Goal: Task Accomplishment & Management: Use online tool/utility

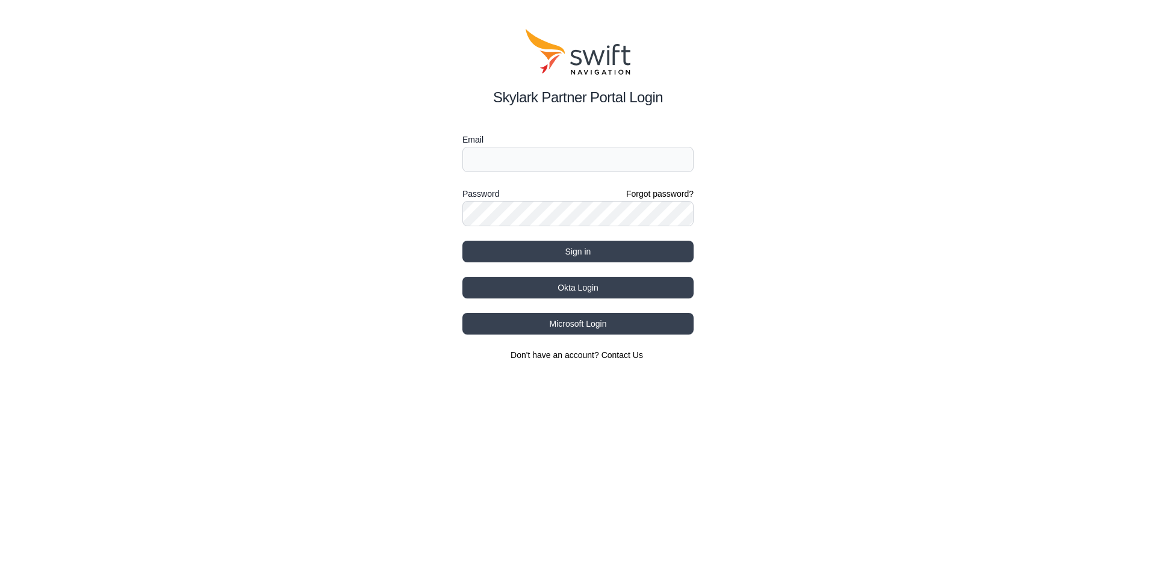
click at [20, 86] on div "Skylark Partner Portal Login Email Password Forgot password? Sign in Okta Login…" at bounding box center [578, 195] width 1156 height 390
click at [597, 288] on button "Okta Login" at bounding box center [577, 288] width 231 height 22
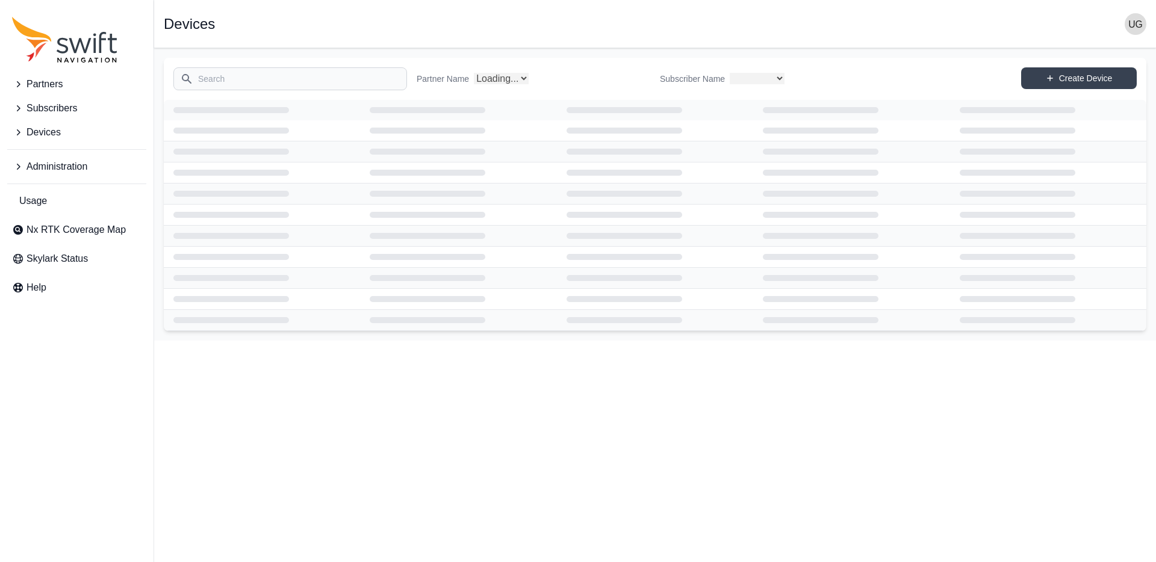
select select
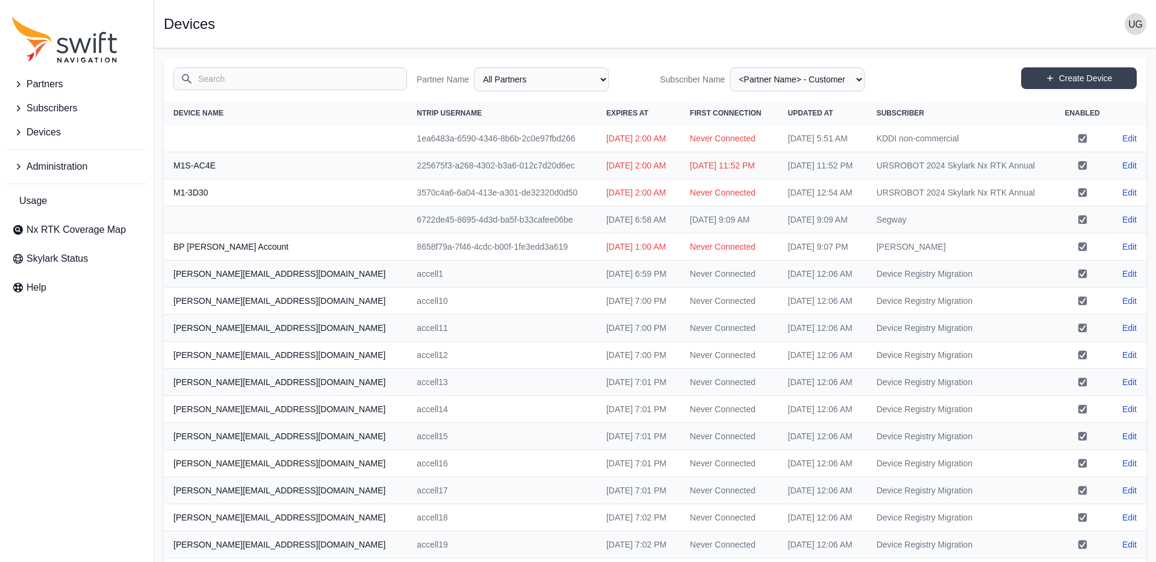
click at [14, 86] on icon "Sidenav" at bounding box center [18, 84] width 12 height 12
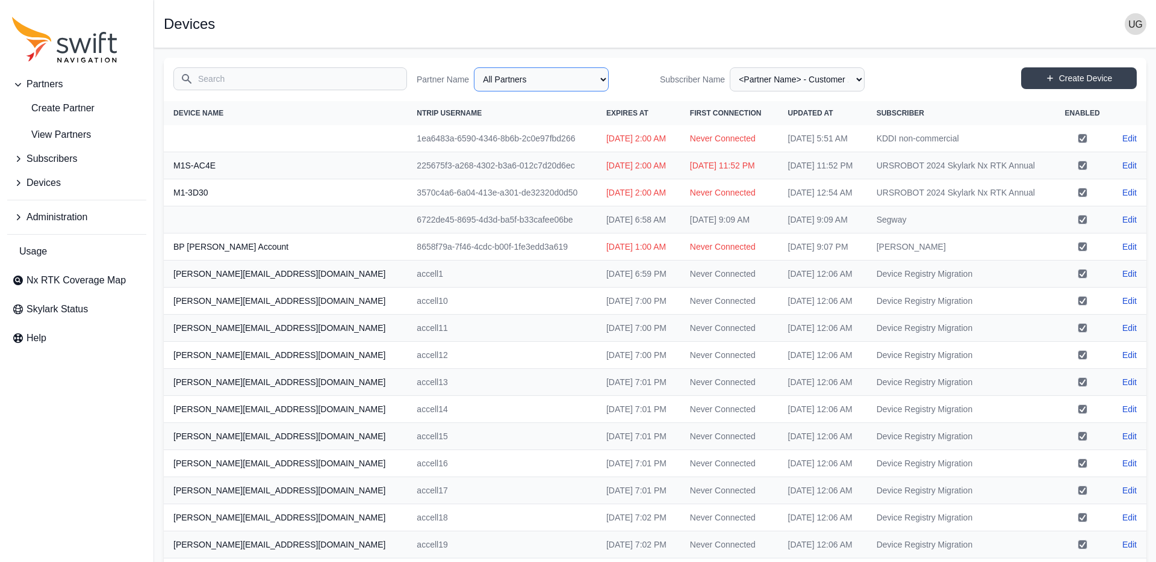
click at [534, 86] on select "All Partners AlpsAlpine Asensing Bad Elf Bench Mark Equipment & Supplies Inc. B…" at bounding box center [541, 79] width 135 height 24
click at [474, 67] on select "All Partners AlpsAlpine Asensing Bad Elf Bench Mark Equipment & Supplies Inc. B…" at bounding box center [541, 79] width 135 height 24
select select "9a00420b-00be-4e42-9d4a-faf05b1297a8"
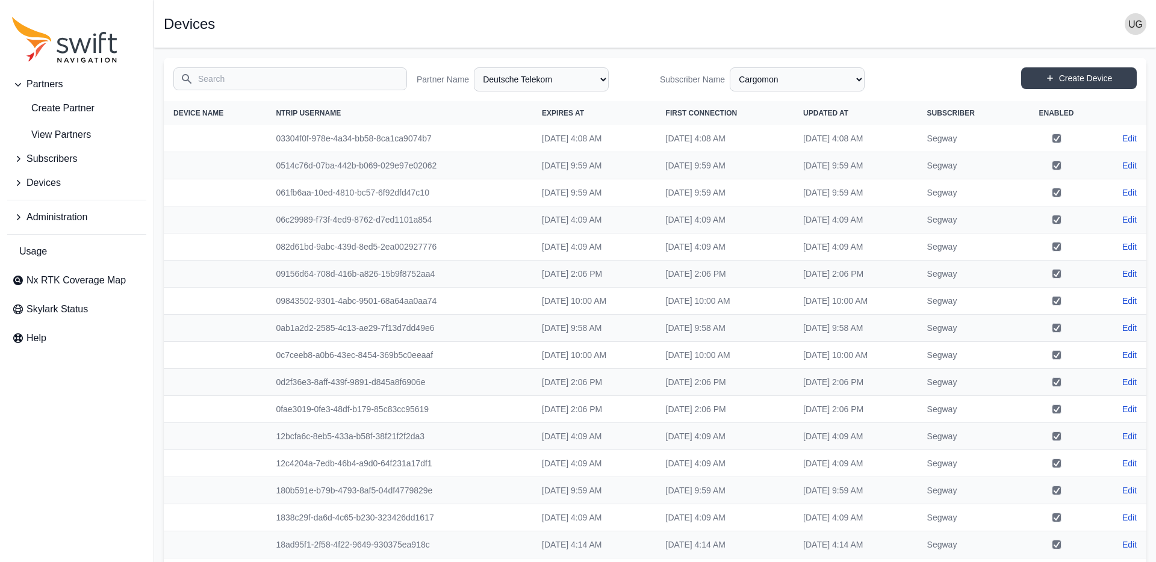
click at [248, 82] on input "Search" at bounding box center [290, 78] width 234 height 23
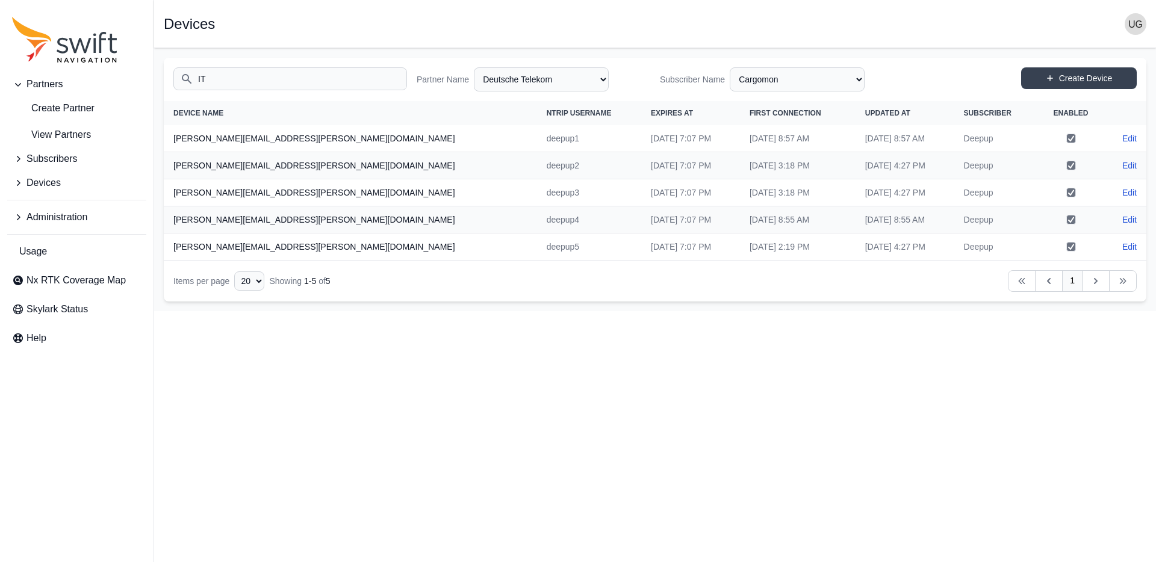
type input "I"
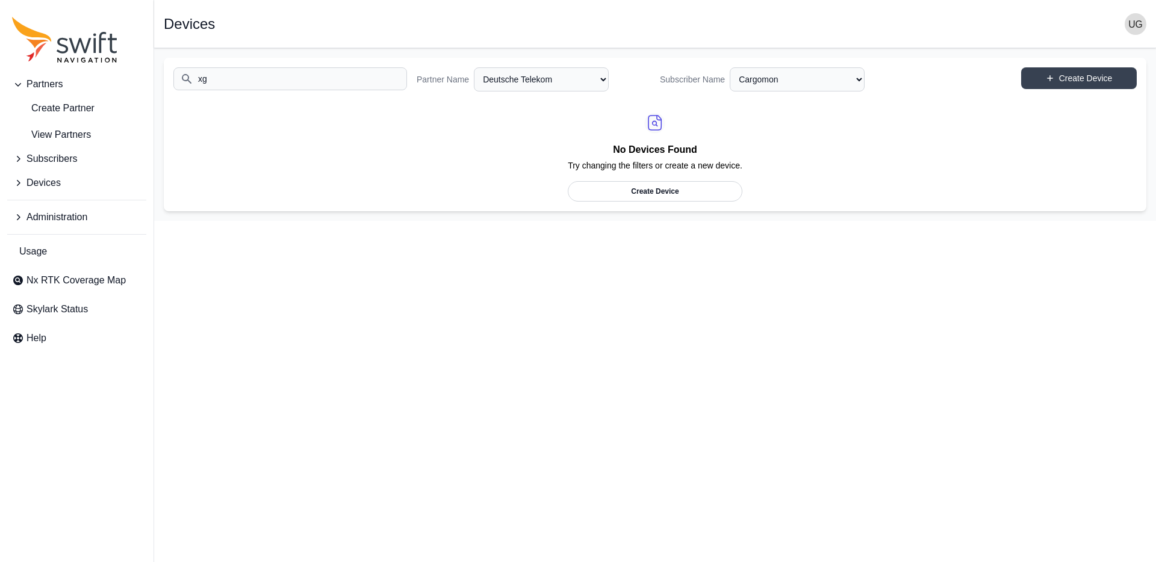
type input "x"
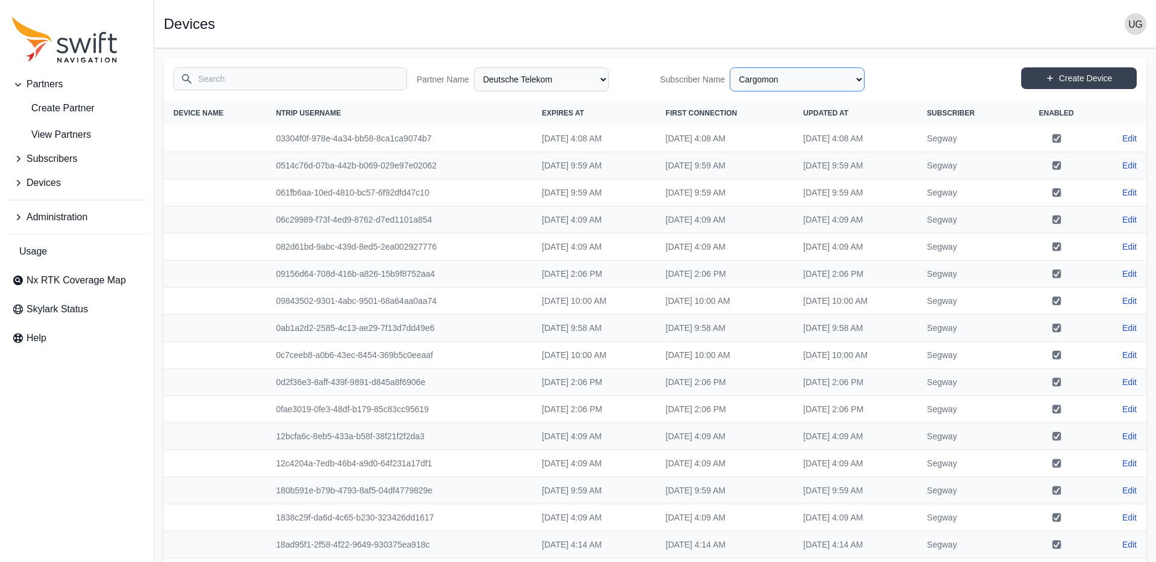
click at [790, 83] on select "All Subscribers Cargomon DB Systemtechnik Deepup Ecovacs Evaluation Fernride Gr…" at bounding box center [797, 79] width 135 height 24
click at [730, 67] on select "All Subscribers Cargomon DB Systemtechnik Deepup Ecovacs Evaluation Fernride Gr…" at bounding box center [797, 79] width 135 height 24
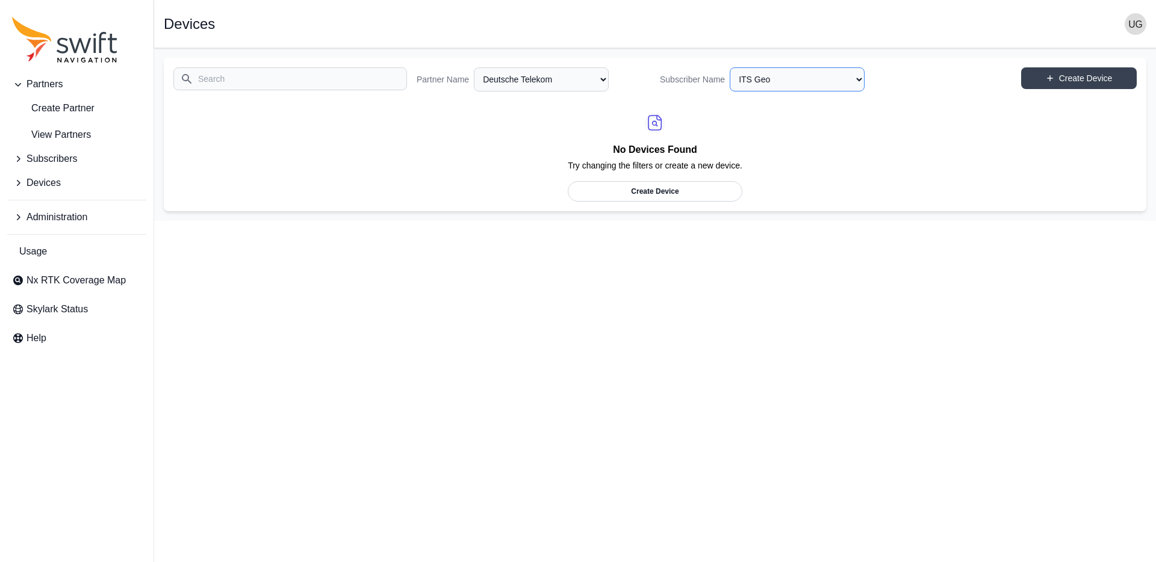
click at [817, 79] on select "All Subscribers Cargomon DB Systemtechnik Deepup Ecovacs Evaluation Fernride Gr…" at bounding box center [797, 79] width 135 height 24
click at [730, 67] on select "All Subscribers Cargomon DB Systemtechnik Deepup Ecovacs Evaluation Fernride Gr…" at bounding box center [797, 79] width 135 height 24
select select "4a265612-7dfe-4f18-8e78-c83b99b3edcb"
click at [564, 80] on select "All Partners AlpsAlpine Asensing Bad Elf Bench Mark Equipment & Supplies Inc. B…" at bounding box center [541, 79] width 135 height 24
click at [474, 67] on select "All Partners AlpsAlpine Asensing Bad Elf Bench Mark Equipment & Supplies Inc. B…" at bounding box center [541, 79] width 135 height 24
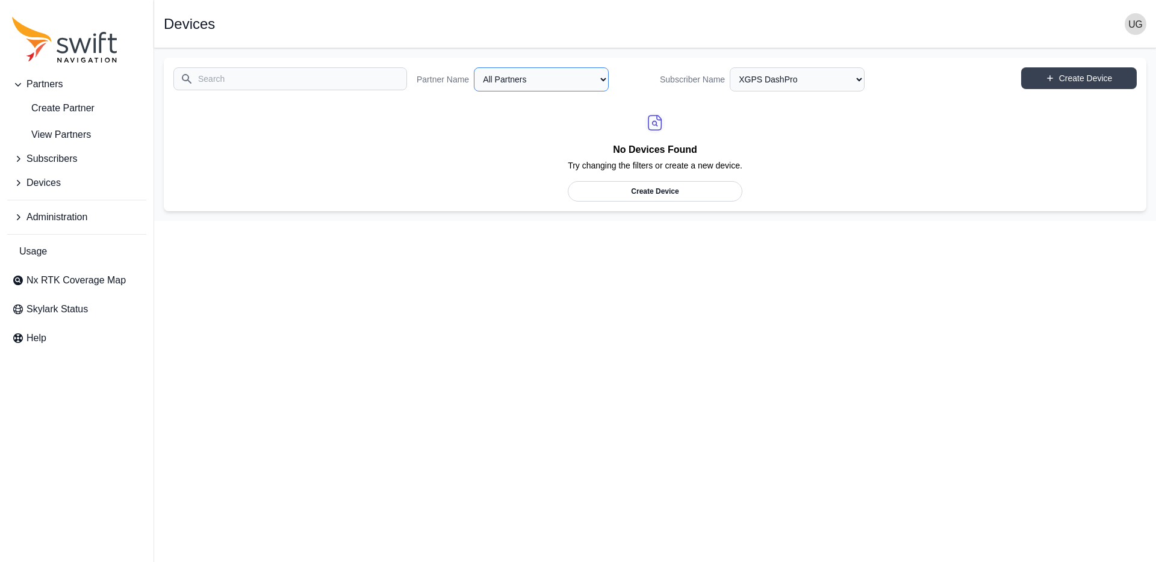
select select "Partner Name"
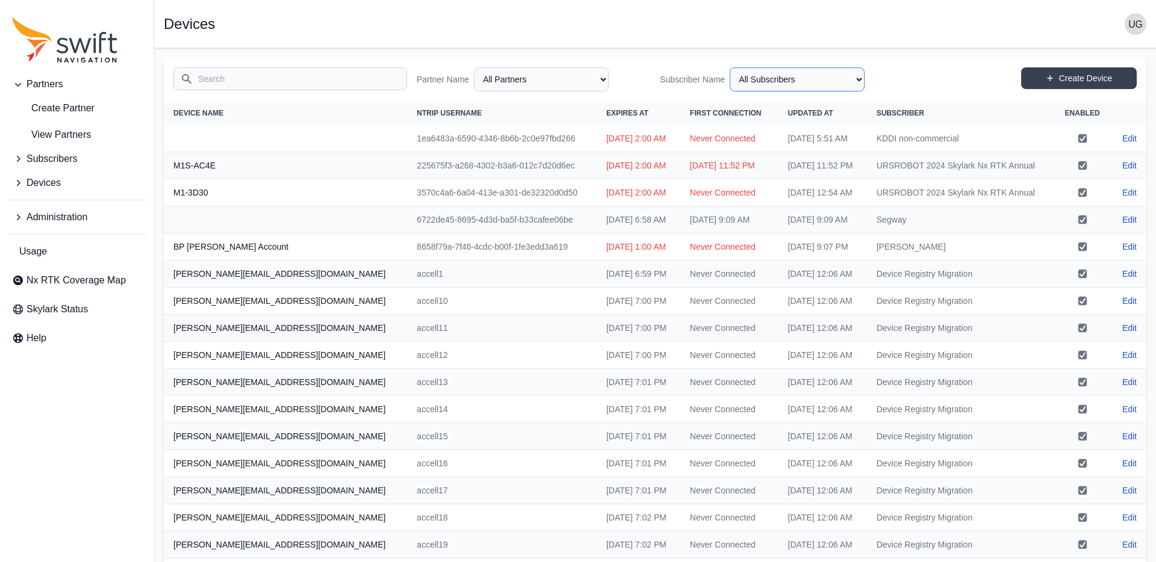
click at [821, 81] on select "All Subscribers <Partner Name> - Customer 1 <Partner Name> - Customer 2 <Partne…" at bounding box center [797, 79] width 135 height 24
click at [730, 67] on select "All Subscribers <Partner Name> - Customer 1 <Partner Name> - Customer 2 <Partne…" at bounding box center [797, 79] width 135 height 24
select select "4a265612-7dfe-4f18-8e78-c83b99b3edcb"
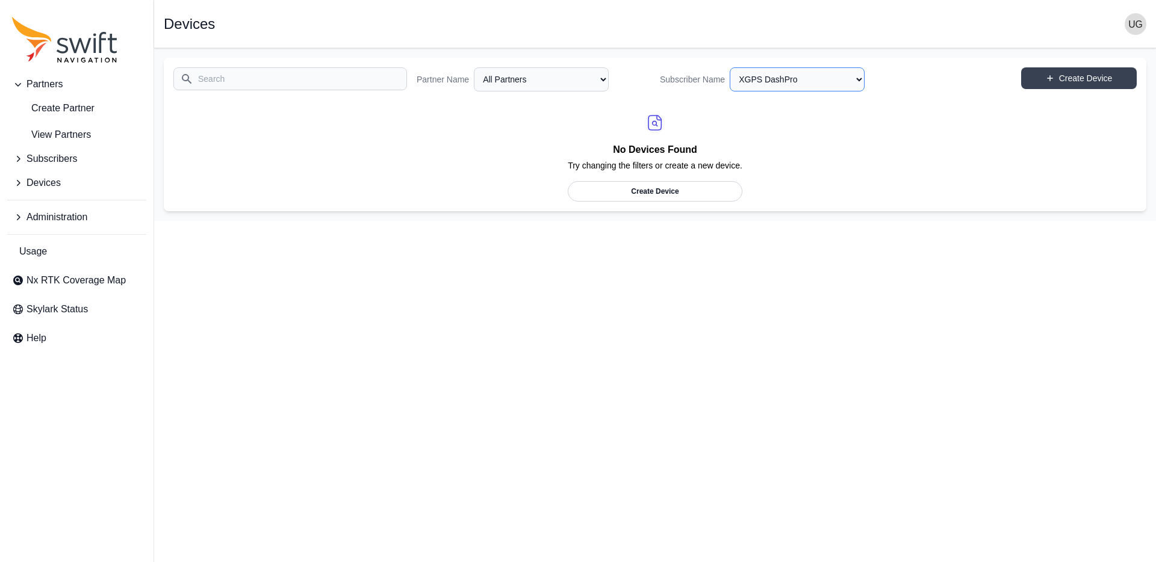
click at [847, 78] on select "All Subscribers <Partner Name> - Customer 1 <Partner Name> - Customer 2 <Partne…" at bounding box center [797, 79] width 135 height 24
click at [730, 67] on select "All Subscribers <Partner Name> - Customer 1 <Partner Name> - Customer 2 <Partne…" at bounding box center [797, 79] width 135 height 24
select select "Subscriber"
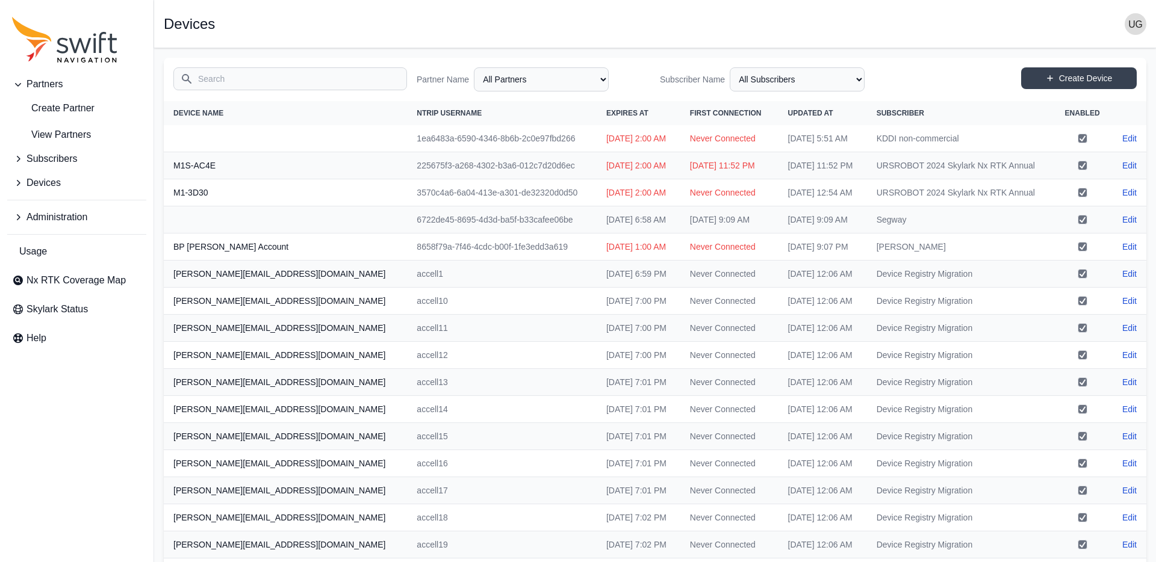
click at [287, 81] on input "Search" at bounding box center [290, 78] width 234 height 23
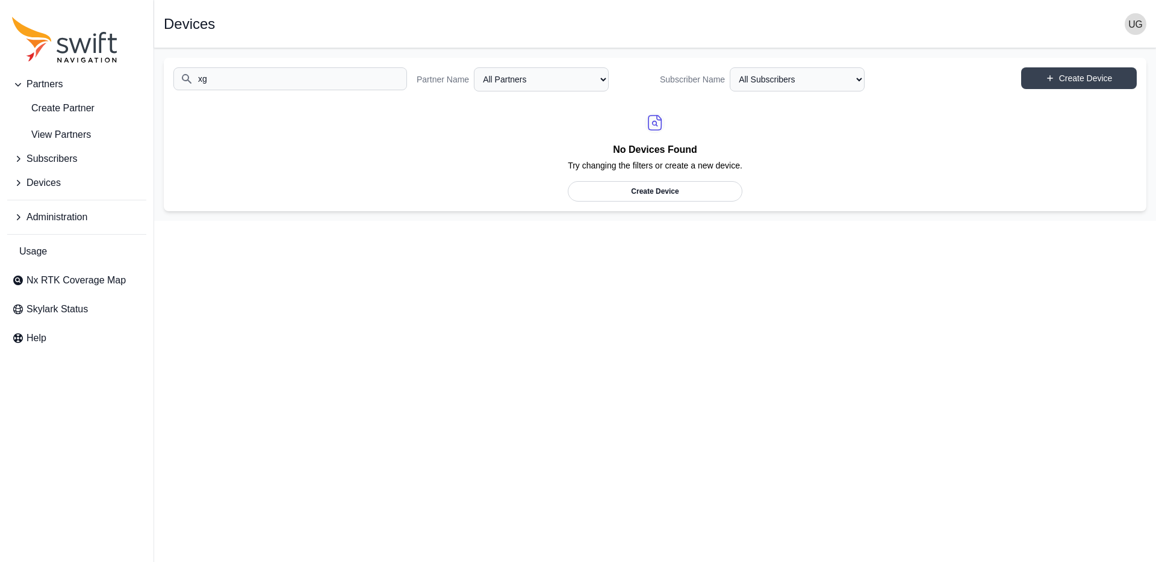
type input "x"
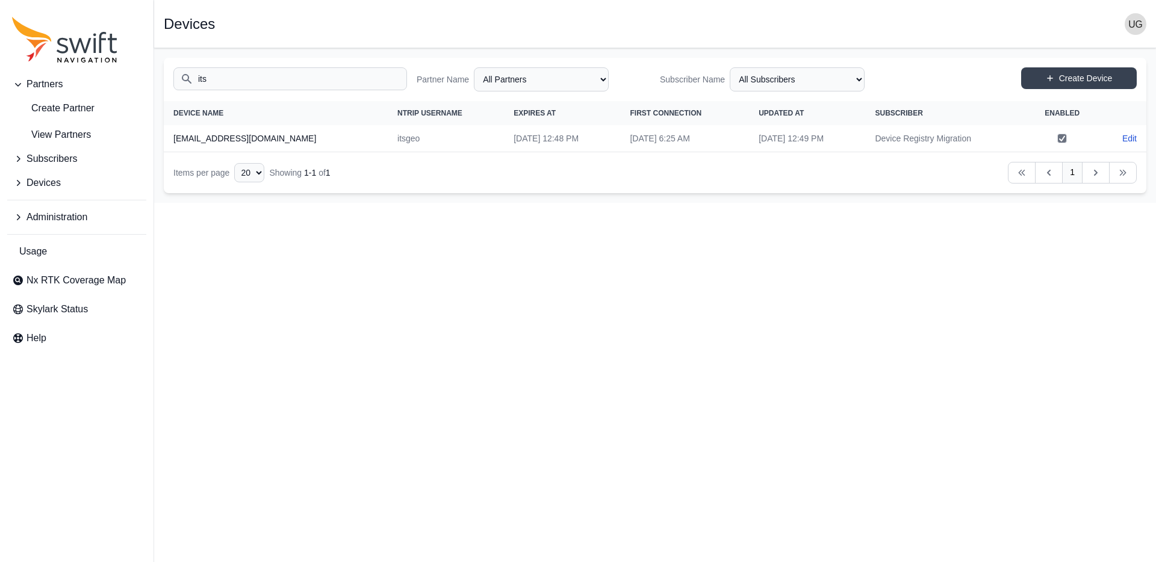
type input "its"
click at [548, 76] on select "All Partners AlpsAlpine Asensing Bad Elf Bench Mark Equipment & Supplies Inc. B…" at bounding box center [541, 79] width 135 height 24
click at [474, 67] on select "All Partners AlpsAlpine Asensing Bad Elf Bench Mark Equipment & Supplies Inc. B…" at bounding box center [541, 79] width 135 height 24
click at [498, 203] on html "Partners Create Partner View Partners Subscribers Devices Administration Usage …" at bounding box center [578, 101] width 1156 height 203
click at [297, 81] on input "its" at bounding box center [290, 78] width 234 height 23
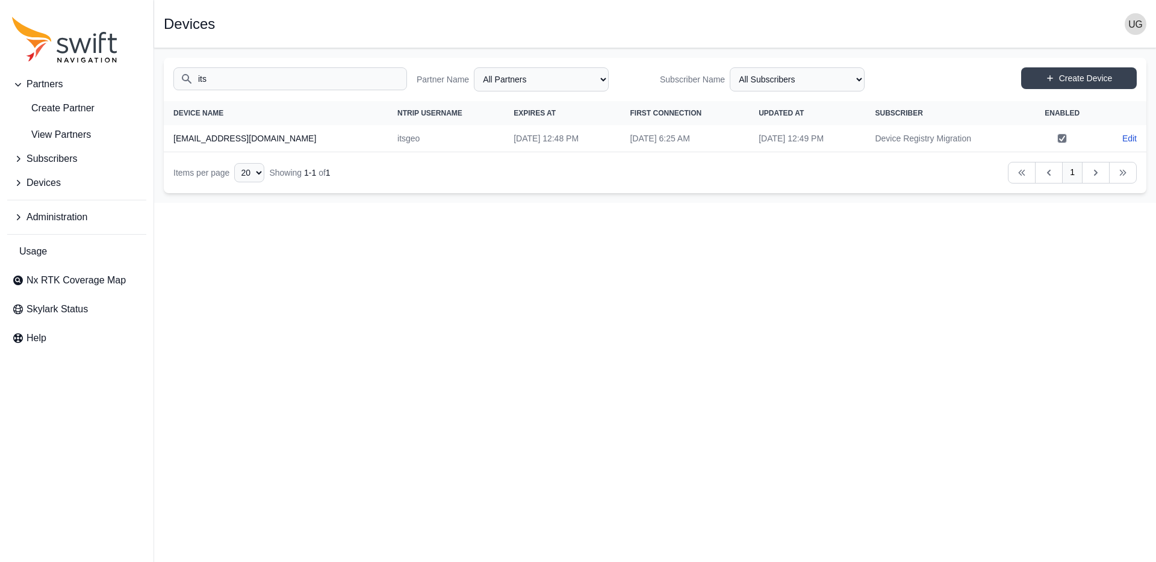
click at [297, 81] on input "its" at bounding box center [290, 78] width 234 height 23
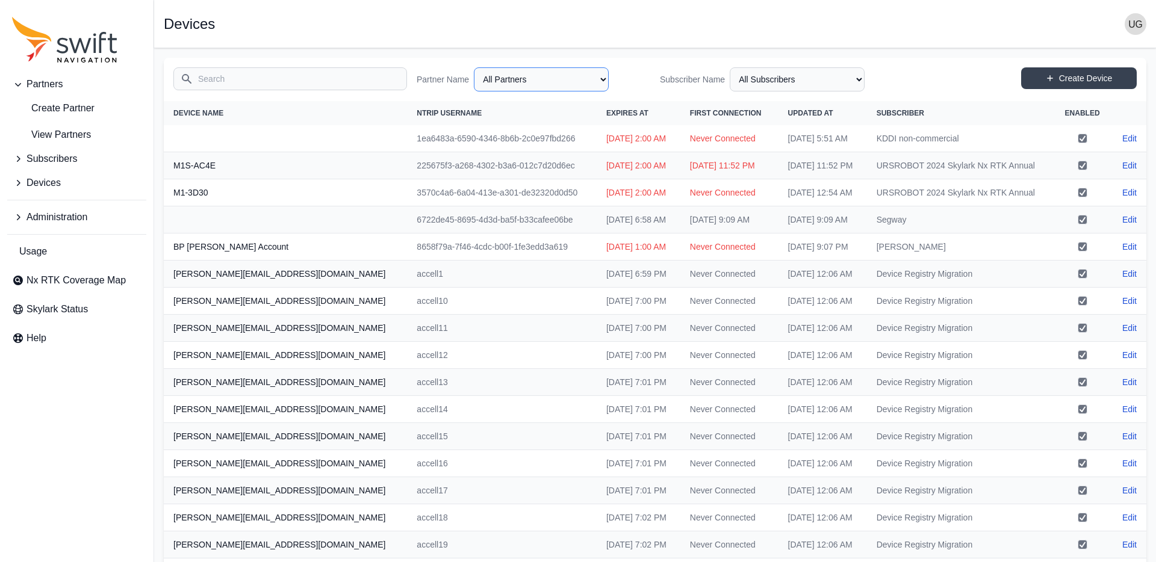
click at [588, 73] on select "All Partners AlpsAlpine Asensing Bad Elf Bench Mark Equipment & Supplies Inc. B…" at bounding box center [541, 79] width 135 height 24
click at [474, 67] on select "All Partners AlpsAlpine Asensing Bad Elf Bench Mark Equipment & Supplies Inc. B…" at bounding box center [541, 79] width 135 height 24
select select "9a00420b-00be-4e42-9d4a-faf05b1297a8"
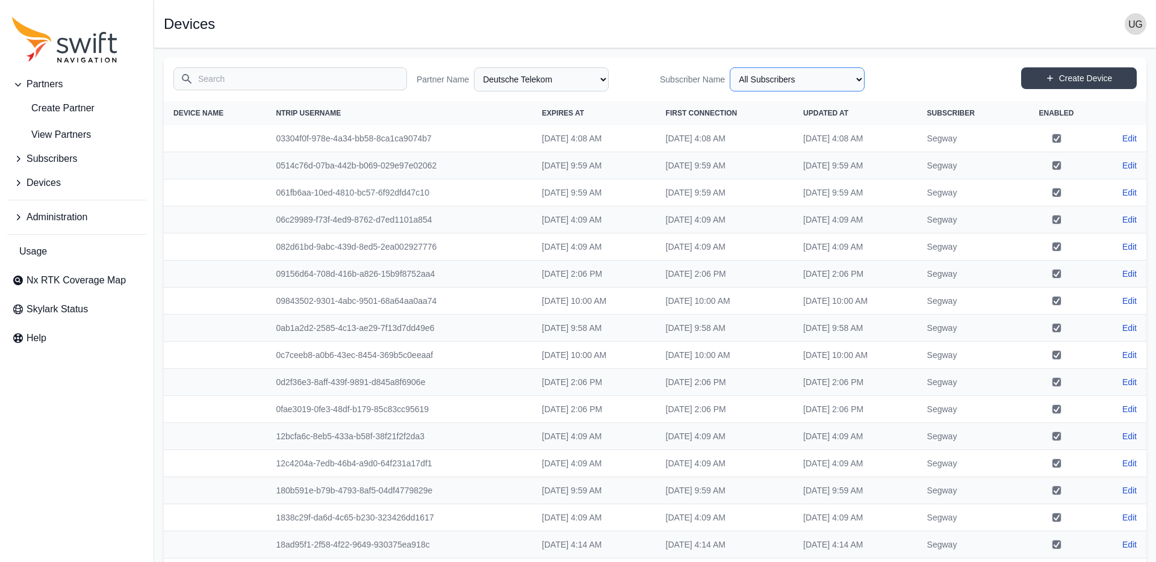
click at [815, 78] on select "All Subscribers Cargomon DB Systemtechnik Deepup Ecovacs Evaluation Fernride Gr…" at bounding box center [797, 79] width 135 height 24
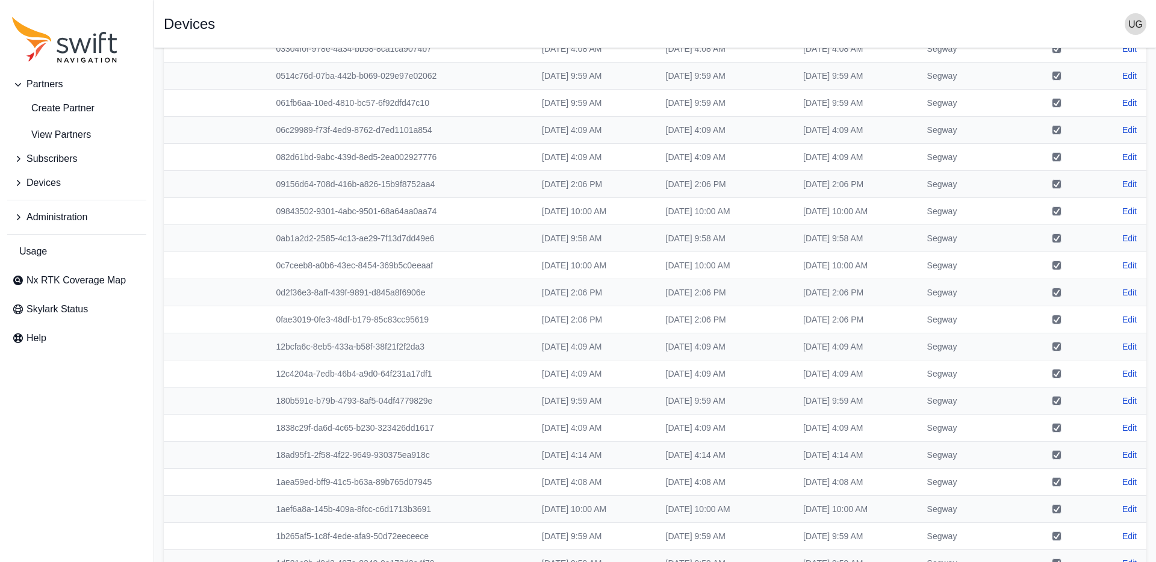
scroll to position [155, 0]
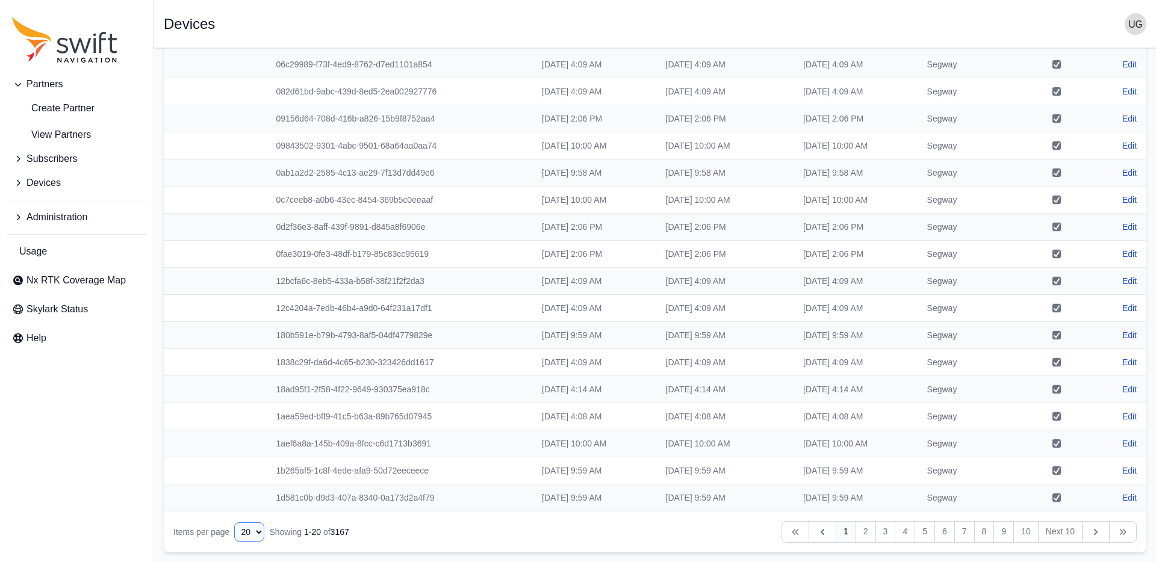
click at [258, 534] on select "10 15 20 25 50" at bounding box center [249, 532] width 30 height 19
select select "50"
click at [234, 542] on select "10 15 20 25 50" at bounding box center [249, 532] width 30 height 19
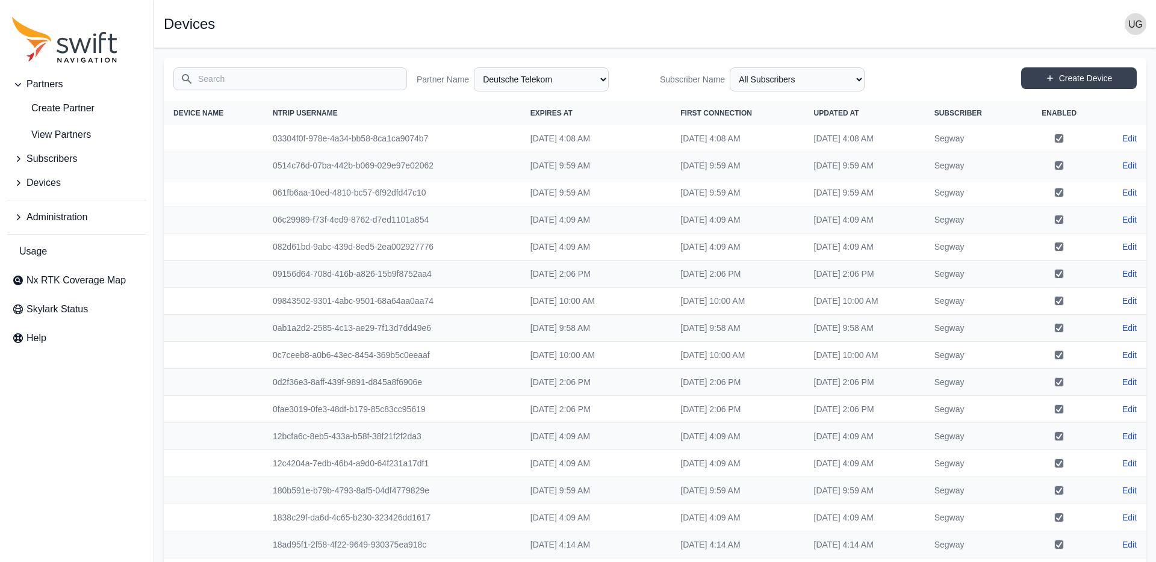
click at [301, 79] on input "Search" at bounding box center [290, 78] width 234 height 23
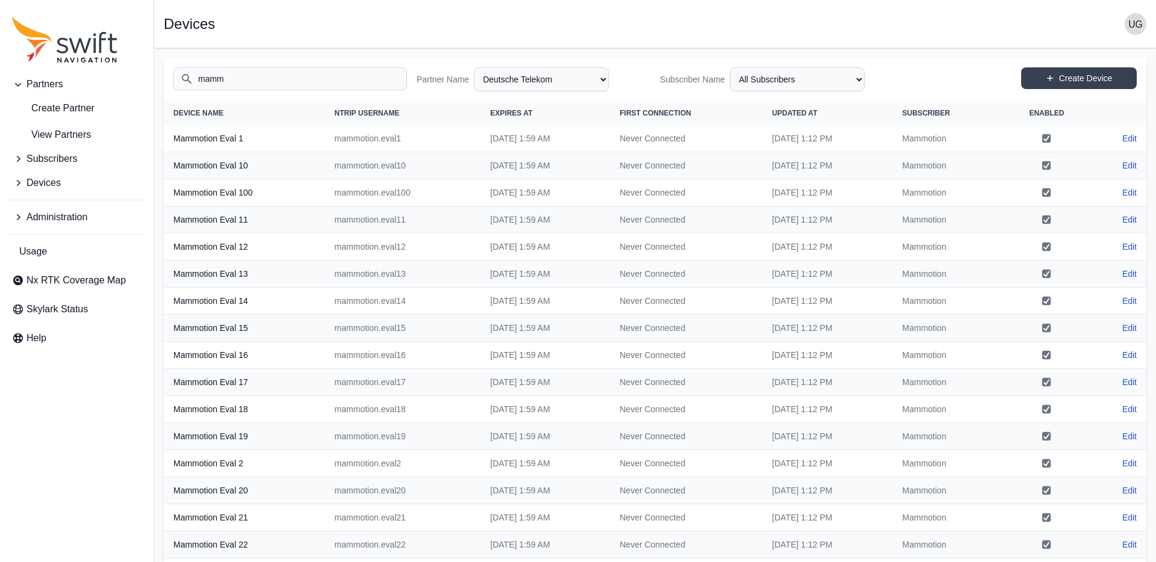
type input "mammo"
click at [317, 83] on input "mammo" at bounding box center [290, 78] width 234 height 23
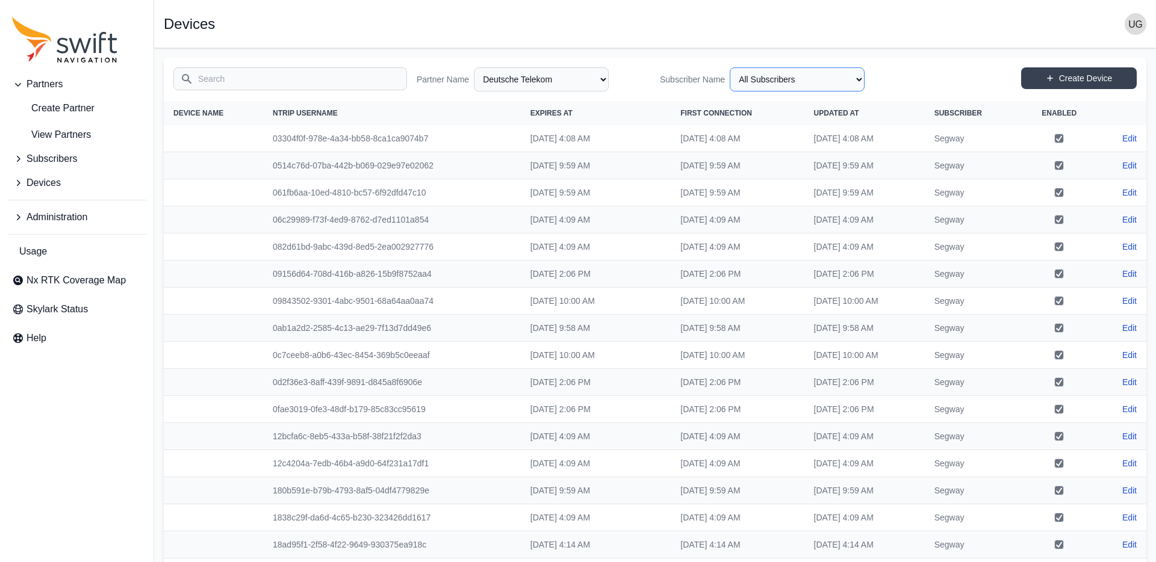
click at [815, 83] on select "All Subscribers Cargomon DB Systemtechnik Deepup Ecovacs Evaluation Fernride Gr…" at bounding box center [797, 79] width 135 height 24
click at [730, 67] on select "All Subscribers Cargomon DB Systemtechnik Deepup Ecovacs Evaluation Fernride Gr…" at bounding box center [797, 79] width 135 height 24
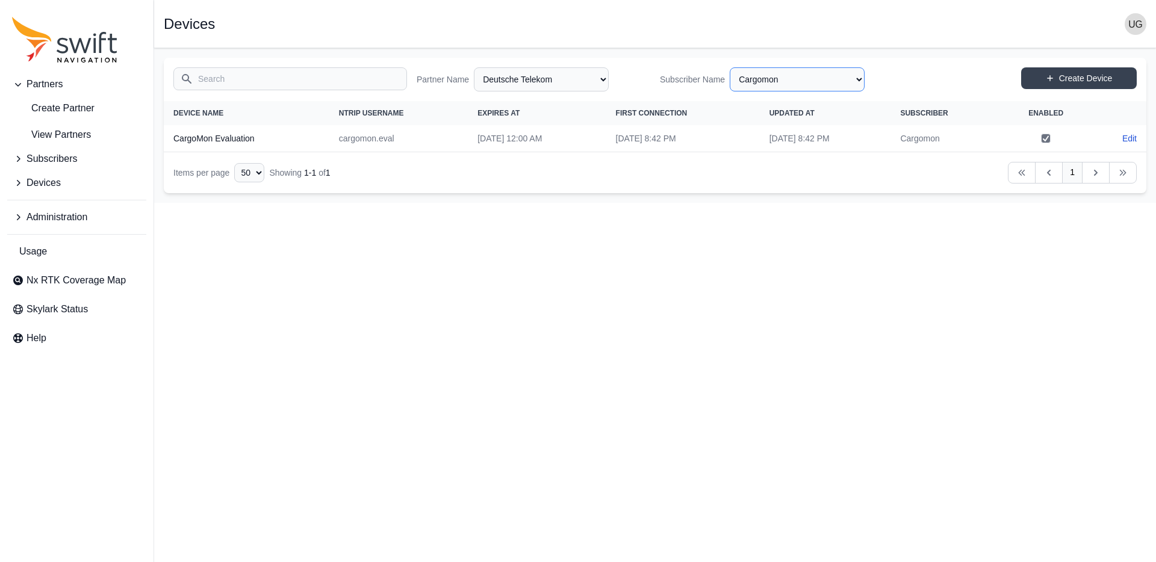
click at [777, 86] on select "All Subscribers Cargomon DB Systemtechnik Deepup Ecovacs Evaluation Fernride Gr…" at bounding box center [797, 79] width 135 height 24
click at [730, 67] on select "All Subscribers Cargomon DB Systemtechnik Deepup Ecovacs Evaluation Fernride Gr…" at bounding box center [797, 79] width 135 height 24
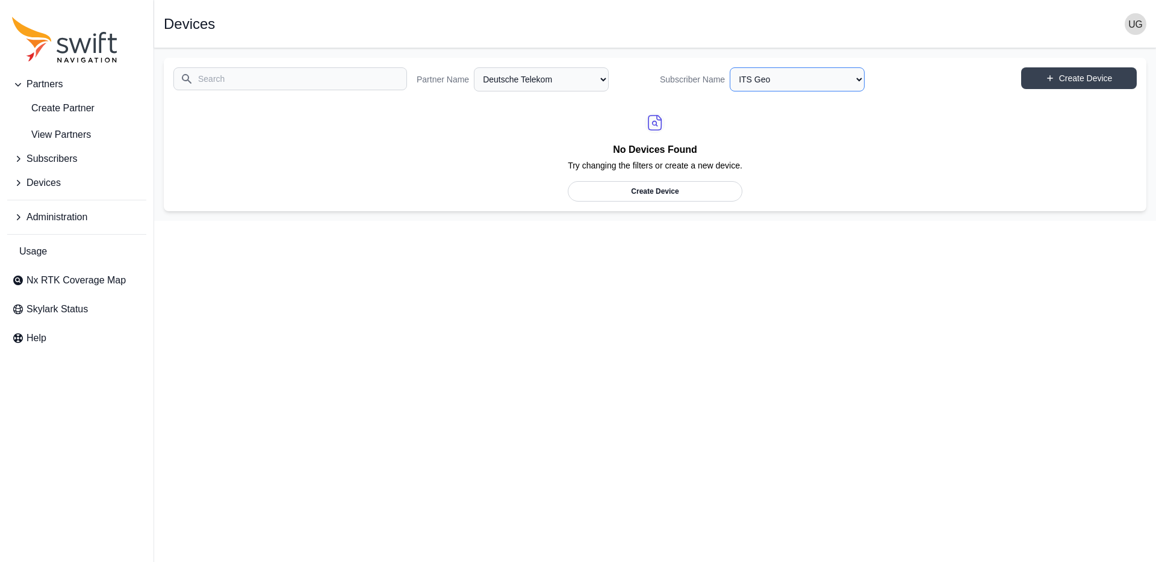
click at [837, 85] on select "All Subscribers Cargomon DB Systemtechnik Deepup Ecovacs Evaluation Fernride Gr…" at bounding box center [797, 79] width 135 height 24
click at [730, 67] on select "All Subscribers Cargomon DB Systemtechnik Deepup Ecovacs Evaluation Fernride Gr…" at bounding box center [797, 79] width 135 height 24
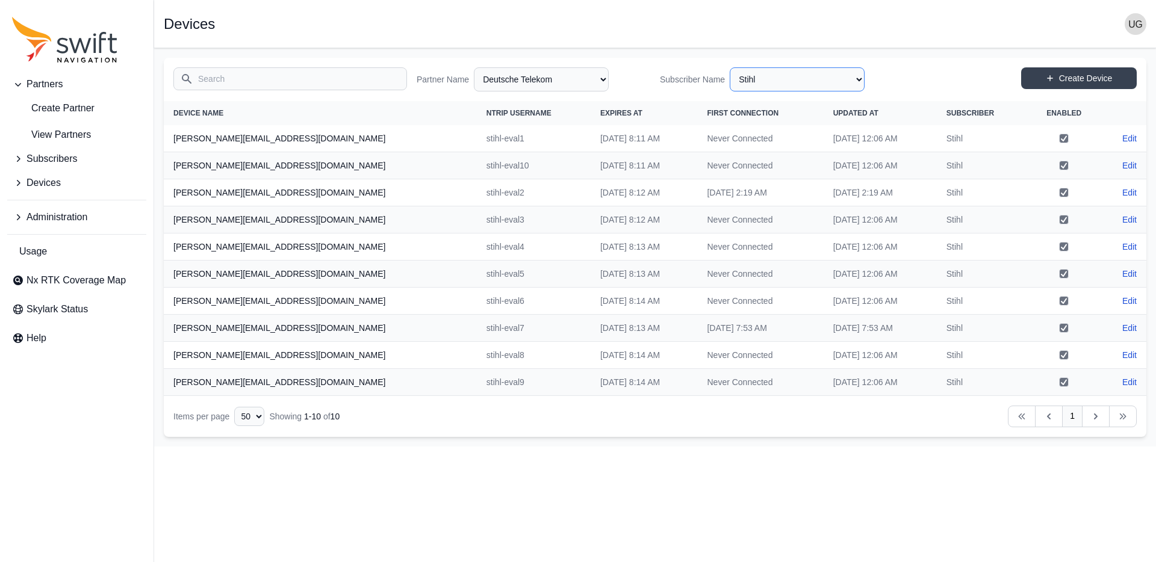
click at [796, 74] on select "All Subscribers Cargomon DB Systemtechnik Deepup Ecovacs Evaluation Fernride Gr…" at bounding box center [797, 79] width 135 height 24
click at [730, 67] on select "All Subscribers Cargomon DB Systemtechnik Deepup Ecovacs Evaluation Fernride Gr…" at bounding box center [797, 79] width 135 height 24
select select "b50d0292-ae75-4bdb-9a7c-94a2d1b5958f"
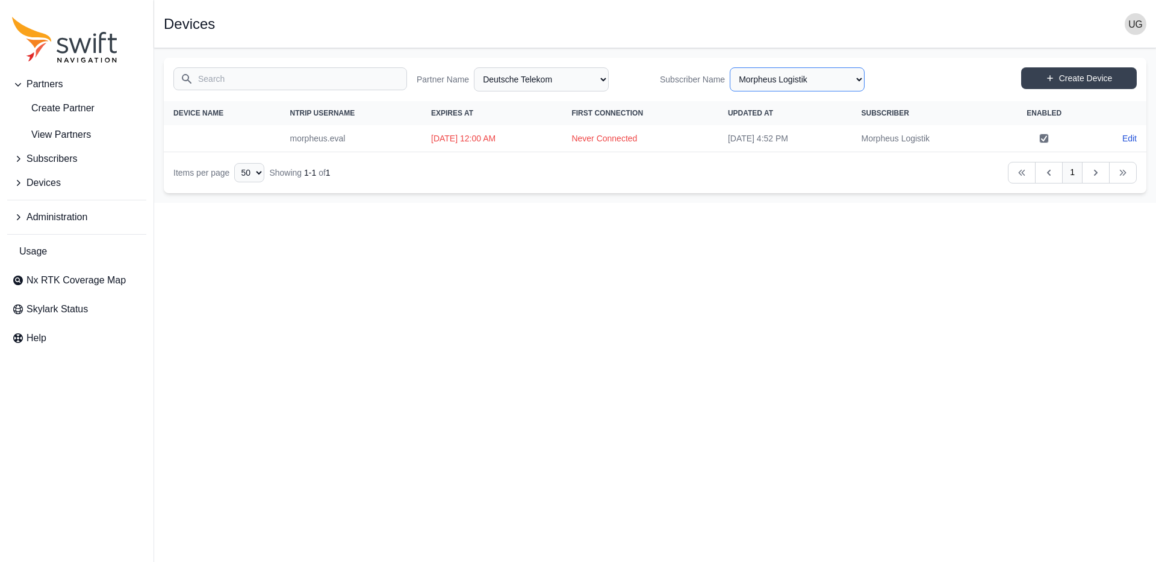
click at [858, 78] on select "All Subscribers Cargomon DB Systemtechnik Deepup Ecovacs Evaluation Fernride Gr…" at bounding box center [797, 79] width 135 height 24
click at [730, 67] on select "All Subscribers Cargomon DB Systemtechnik Deepup Ecovacs Evaluation Fernride Gr…" at bounding box center [797, 79] width 135 height 24
click at [805, 82] on select "All Subscribers Cargomon DB Systemtechnik Deepup Ecovacs Evaluation Fernride Gr…" at bounding box center [797, 79] width 135 height 24
click at [730, 67] on select "All Subscribers Cargomon DB Systemtechnik Deepup Ecovacs Evaluation Fernride Gr…" at bounding box center [797, 79] width 135 height 24
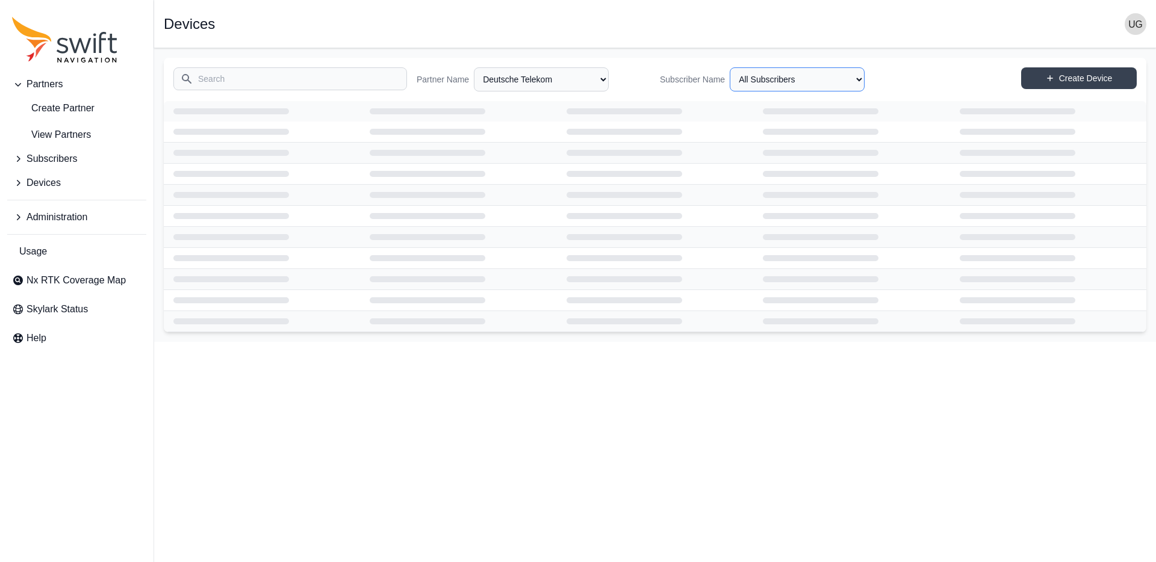
select select "Subscriber"
click at [30, 254] on span "Usage" at bounding box center [33, 251] width 28 height 14
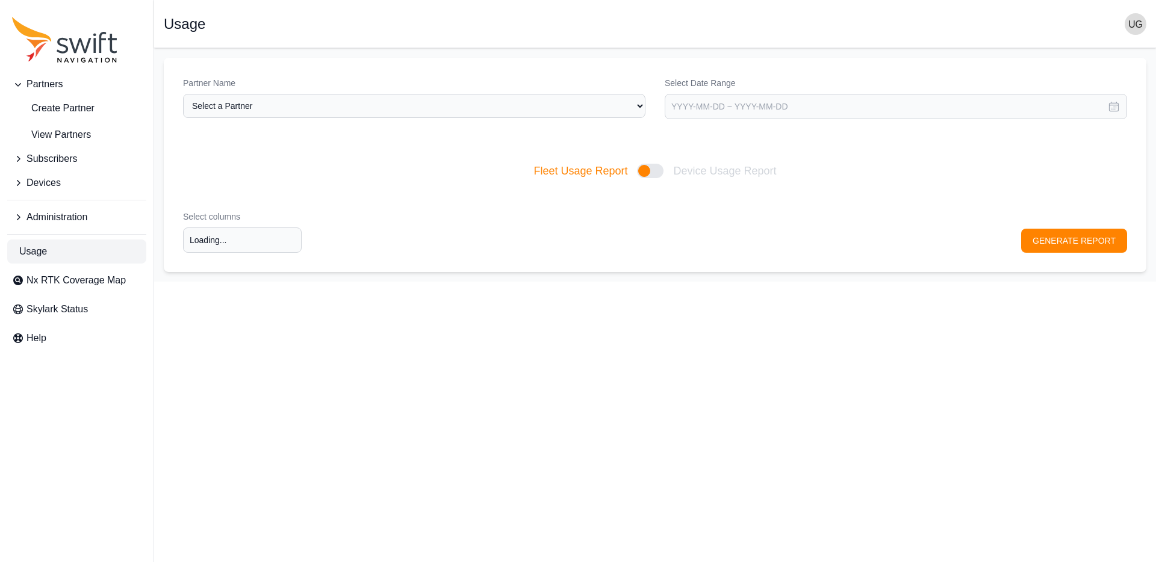
type input "Select columns"
click at [290, 104] on select "Select a Partner AlpsAlpine Asensing Bad Elf Bench Mark Equipment & Supplies In…" at bounding box center [414, 106] width 462 height 24
click at [183, 94] on select "Select a Partner AlpsAlpine Asensing Bad Elf Bench Mark Equipment & Supplies In…" at bounding box center [414, 106] width 462 height 24
select select "9a00420b-00be-4e42-9d4a-faf05b1297a8"
click at [676, 105] on input "text" at bounding box center [896, 106] width 462 height 25
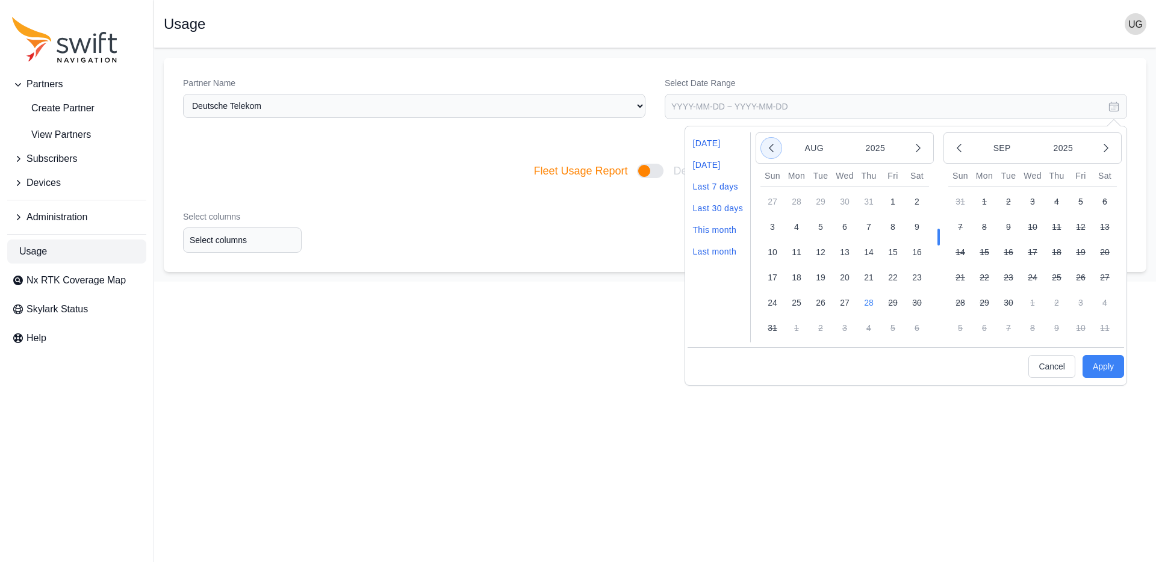
click at [770, 149] on icon "button" at bounding box center [772, 149] width 4 height 8
click at [893, 301] on button "1" at bounding box center [893, 303] width 24 height 24
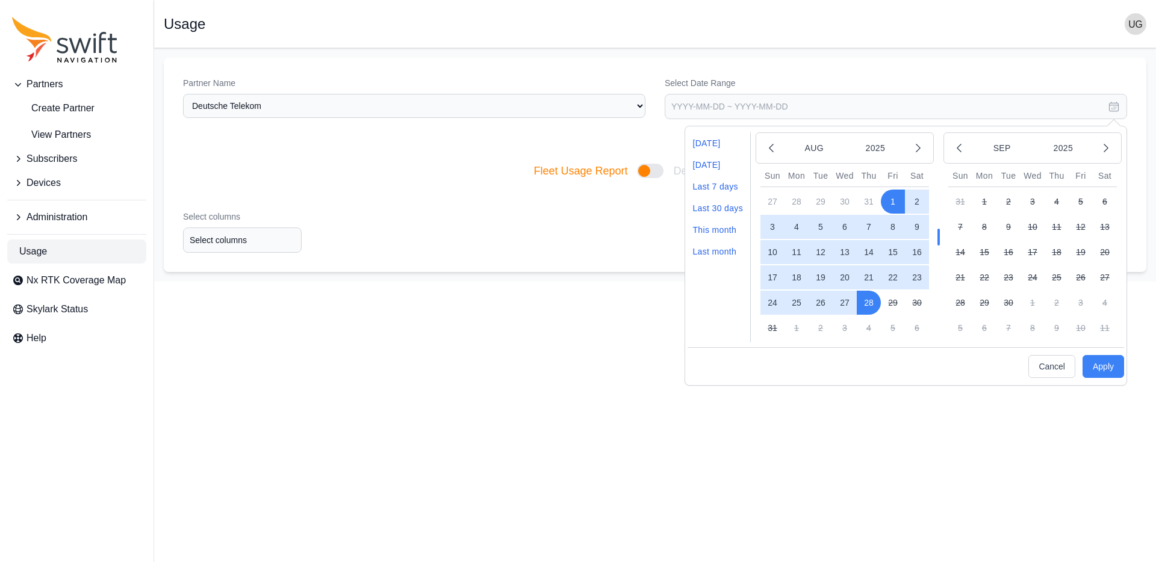
click at [871, 305] on button "28" at bounding box center [869, 303] width 24 height 24
click at [1106, 367] on button "Apply" at bounding box center [1104, 366] width 42 height 23
type input "[DATE] ~ [DATE]"
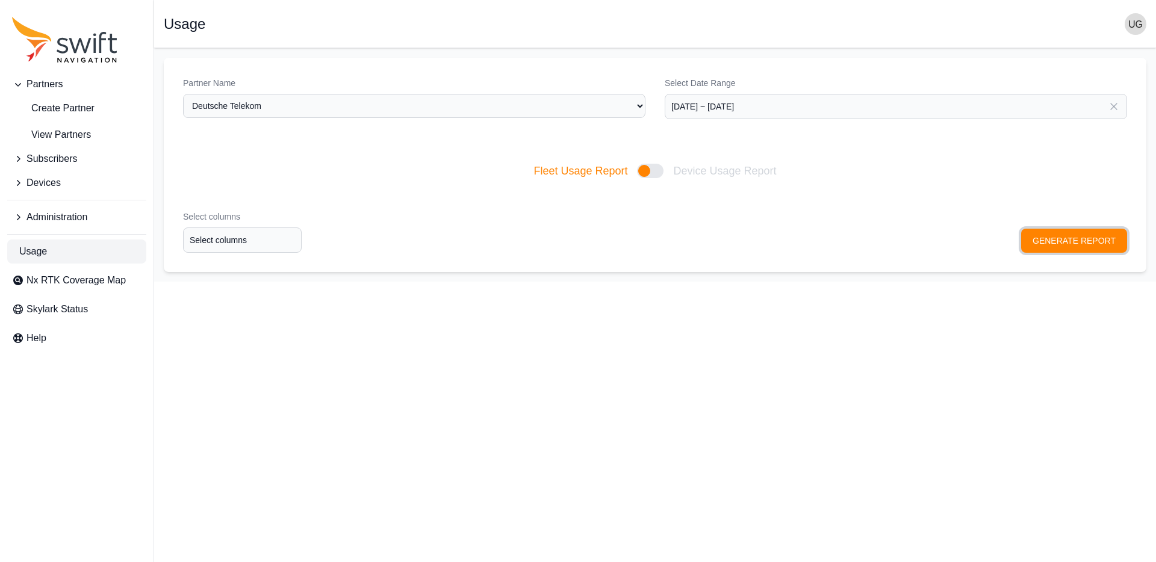
click at [1087, 238] on button "GENERATE REPORT" at bounding box center [1074, 241] width 106 height 24
click at [216, 241] on input "Select columns" at bounding box center [242, 240] width 119 height 25
click at [237, 236] on input "Select columns" at bounding box center [242, 240] width 119 height 25
click at [861, 234] on div "Select columns Select columns GENERATE REPORT" at bounding box center [655, 231] width 983 height 81
click at [1106, 238] on button "GENERATE REPORT" at bounding box center [1074, 241] width 106 height 24
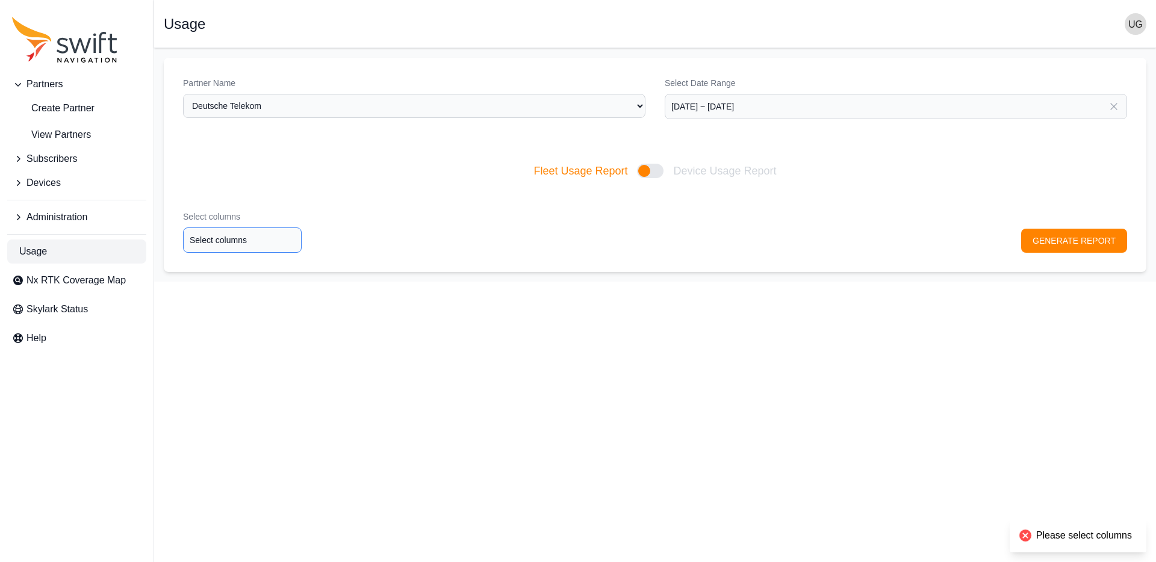
click at [207, 239] on input "Select columns" at bounding box center [242, 240] width 119 height 25
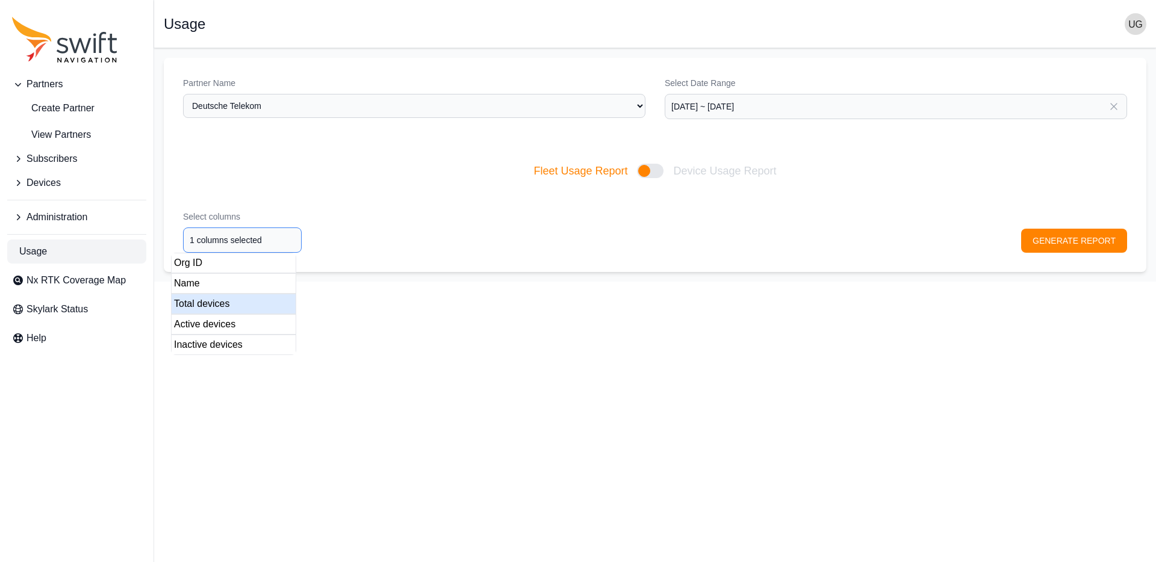
click at [217, 303] on div "Total devices" at bounding box center [233, 304] width 125 height 20
click at [210, 263] on div "Org ID" at bounding box center [233, 263] width 125 height 20
click at [204, 281] on div "Name" at bounding box center [233, 283] width 125 height 20
click at [210, 317] on div "Active devices" at bounding box center [233, 324] width 125 height 20
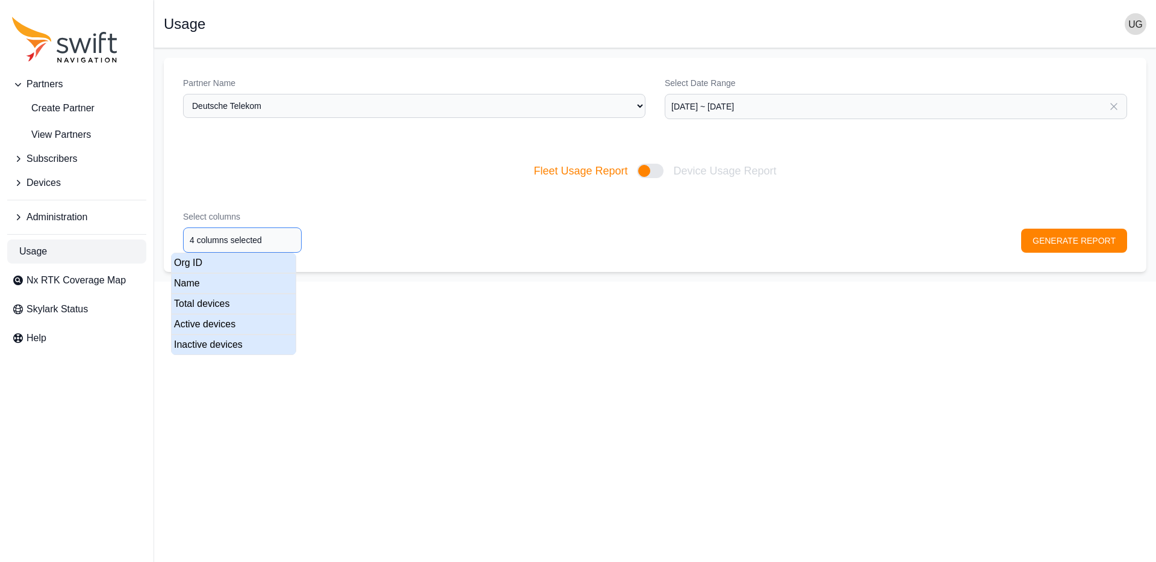
type input "5 columns selected"
click at [210, 342] on div "Inactive devices" at bounding box center [233, 345] width 125 height 20
click at [1059, 244] on div "Select columns 5 columns selected GENERATE REPORT" at bounding box center [655, 231] width 983 height 81
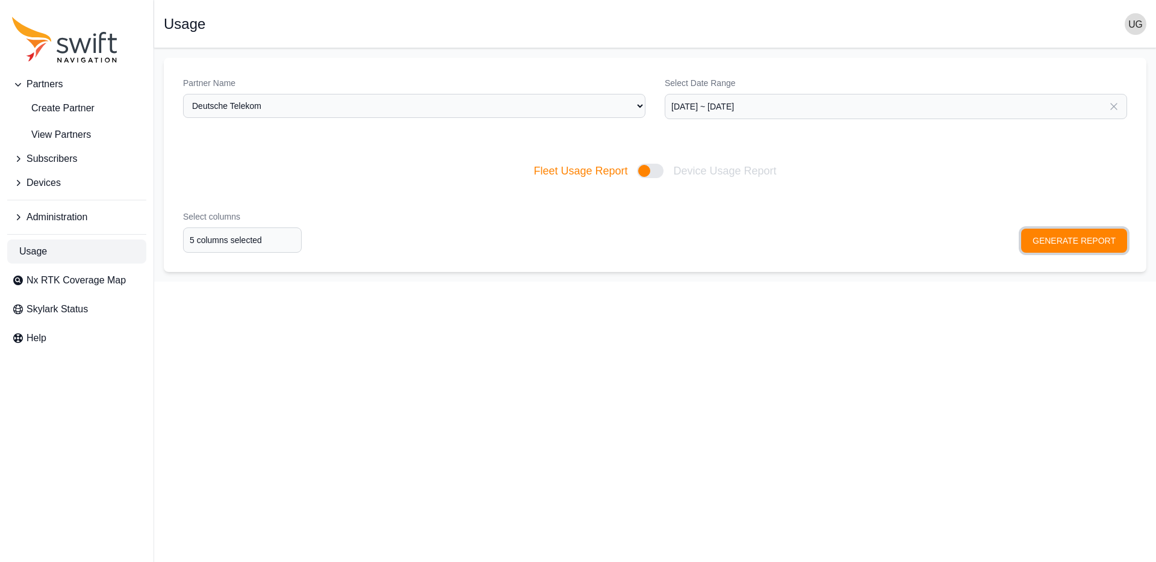
click at [1057, 241] on button "GENERATE REPORT" at bounding box center [1074, 241] width 106 height 24
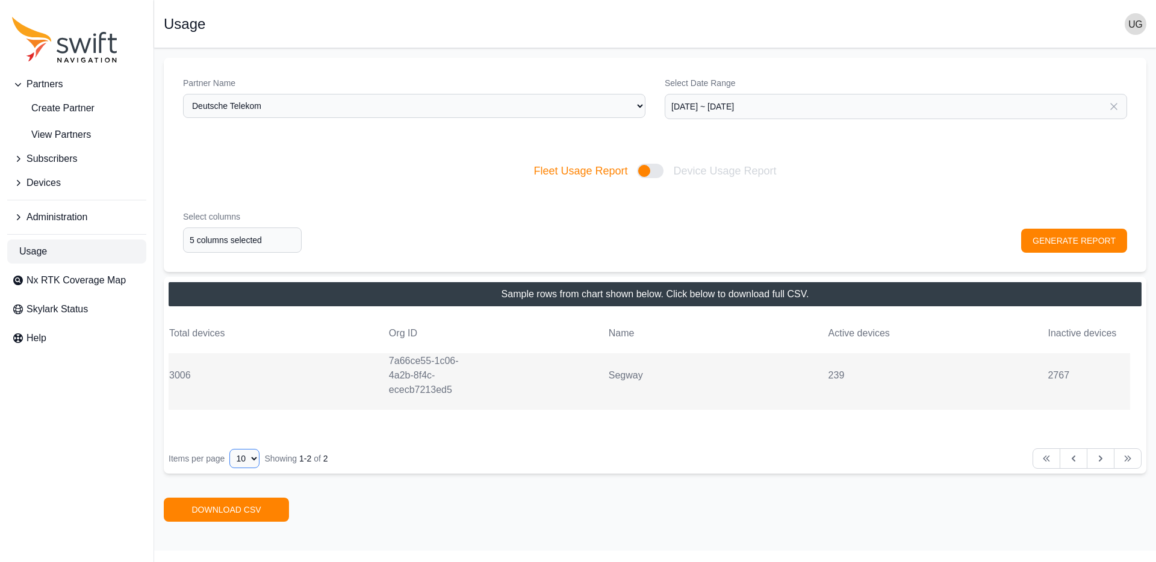
click at [257, 459] on select "10 15 20 25 50" at bounding box center [244, 458] width 30 height 19
select select "50"
click at [229, 449] on select "10 15 20 25 50" at bounding box center [244, 458] width 30 height 19
click at [267, 508] on link "DOWNLOAD CSV" at bounding box center [226, 510] width 125 height 24
click at [647, 172] on div at bounding box center [650, 171] width 26 height 14
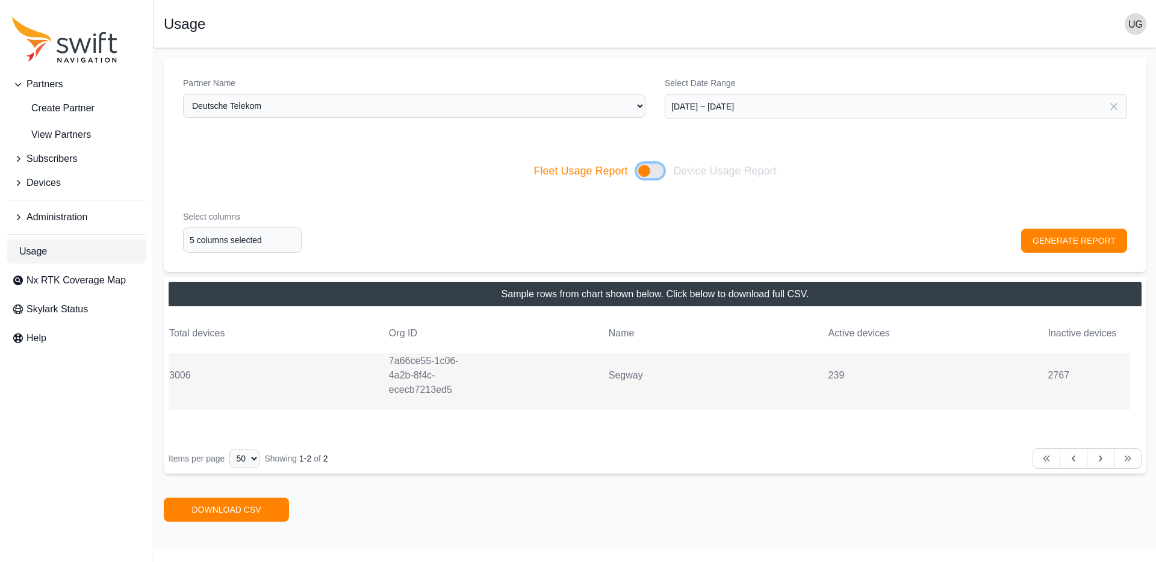
click at [534, 172] on input "Fleet Usage Report Device Usage Report" at bounding box center [533, 171] width 1 height 1
checkbox input "true"
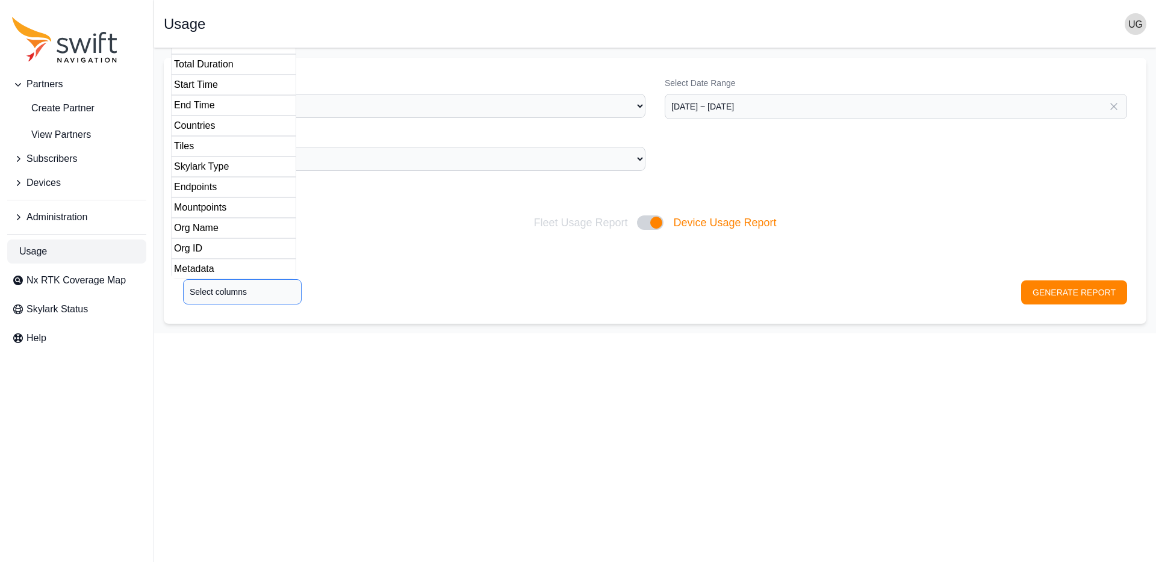
click at [260, 294] on input "Select columns" at bounding box center [242, 291] width 119 height 25
click at [198, 228] on div "Org Name" at bounding box center [233, 228] width 125 height 20
click at [201, 247] on div "Org ID" at bounding box center [233, 248] width 125 height 20
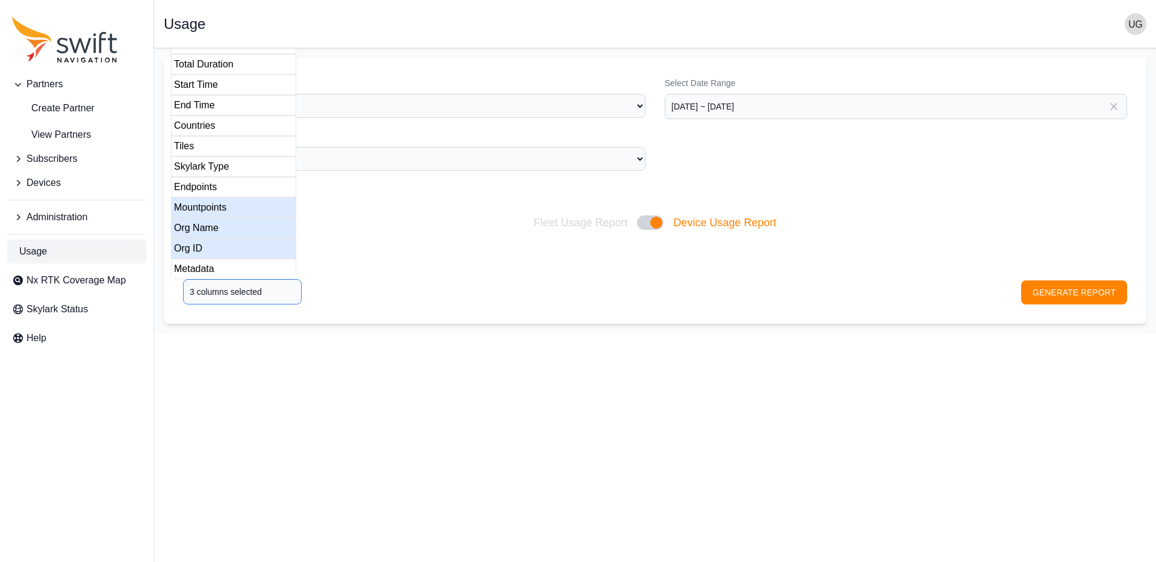
click at [212, 205] on div "Mountpoints" at bounding box center [233, 208] width 125 height 20
type input "4 columns selected"
click at [205, 180] on div "Endpoints" at bounding box center [233, 187] width 125 height 20
click at [1100, 291] on div "Select columns 4 columns selected GENERATE REPORT" at bounding box center [655, 283] width 983 height 81
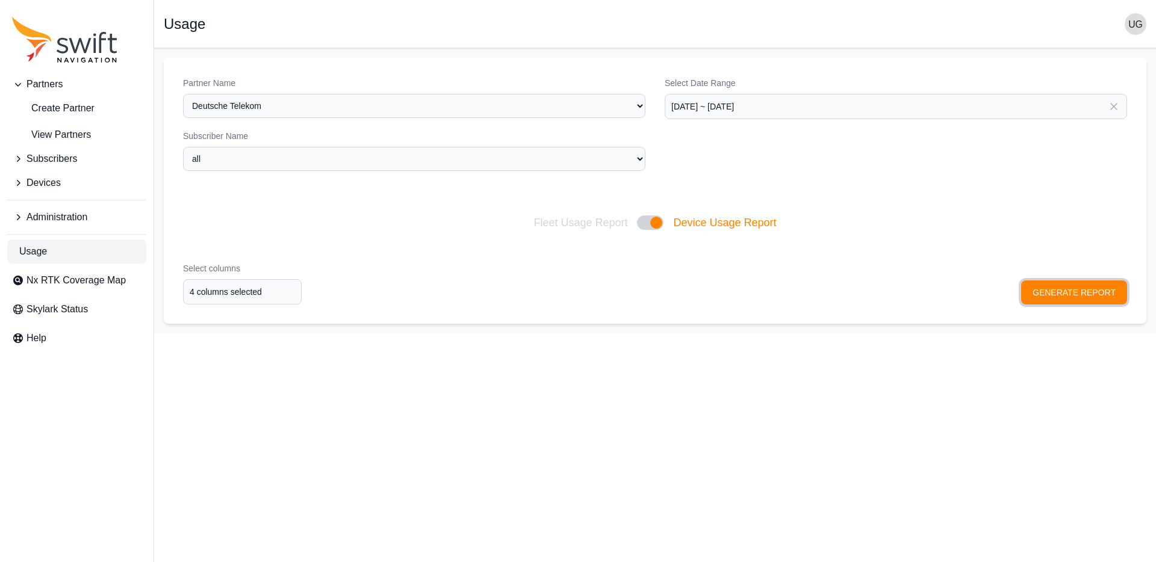
click at [1091, 294] on button "GENERATE REPORT" at bounding box center [1074, 293] width 106 height 24
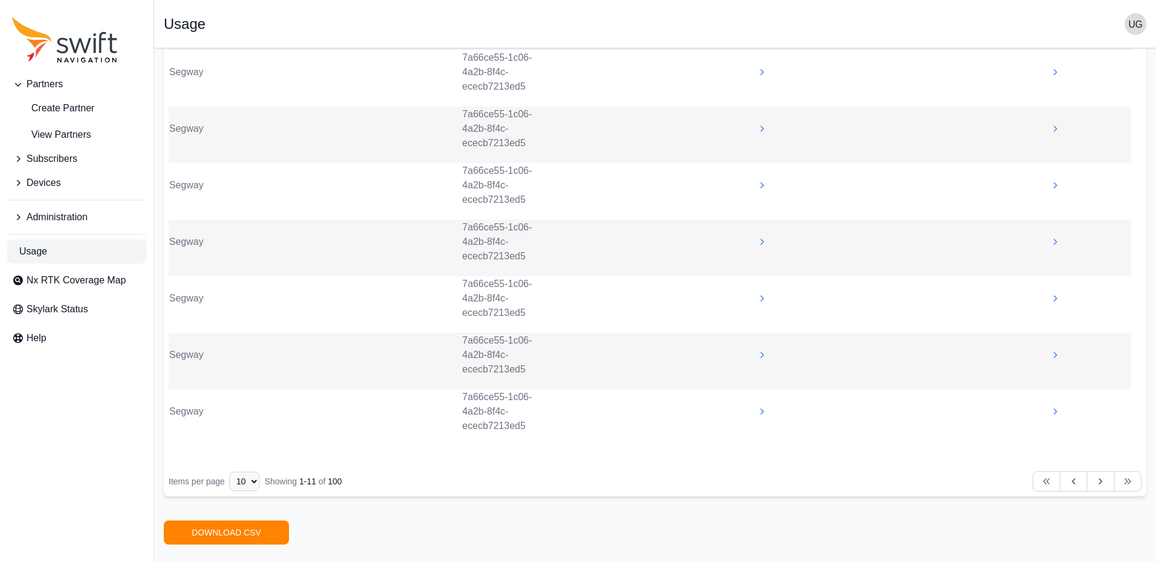
scroll to position [537, 0]
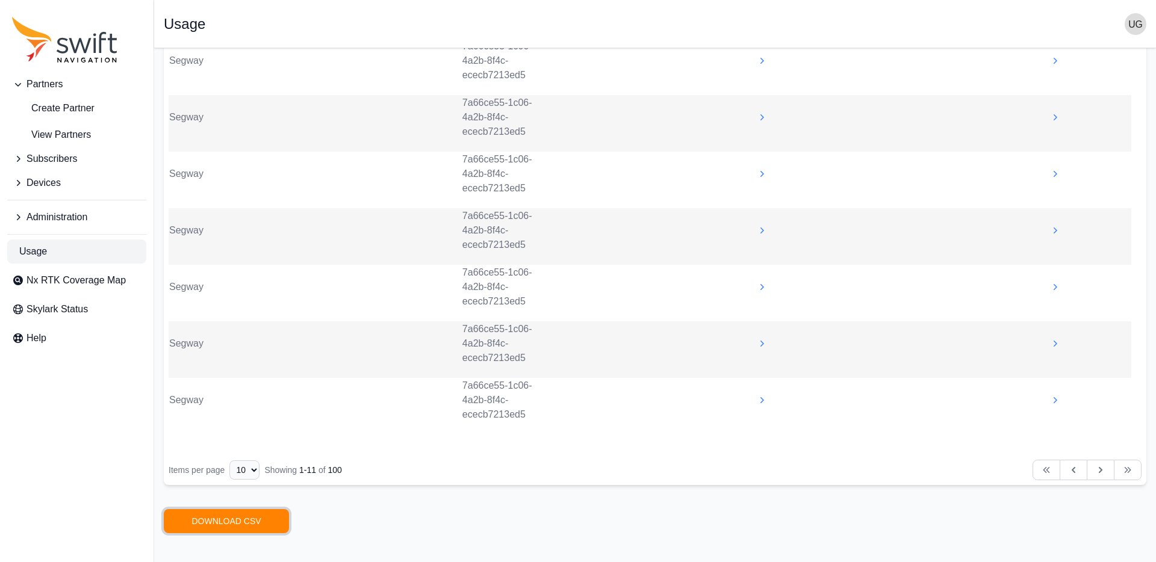
click at [252, 525] on link "DOWNLOAD CSV" at bounding box center [226, 521] width 125 height 24
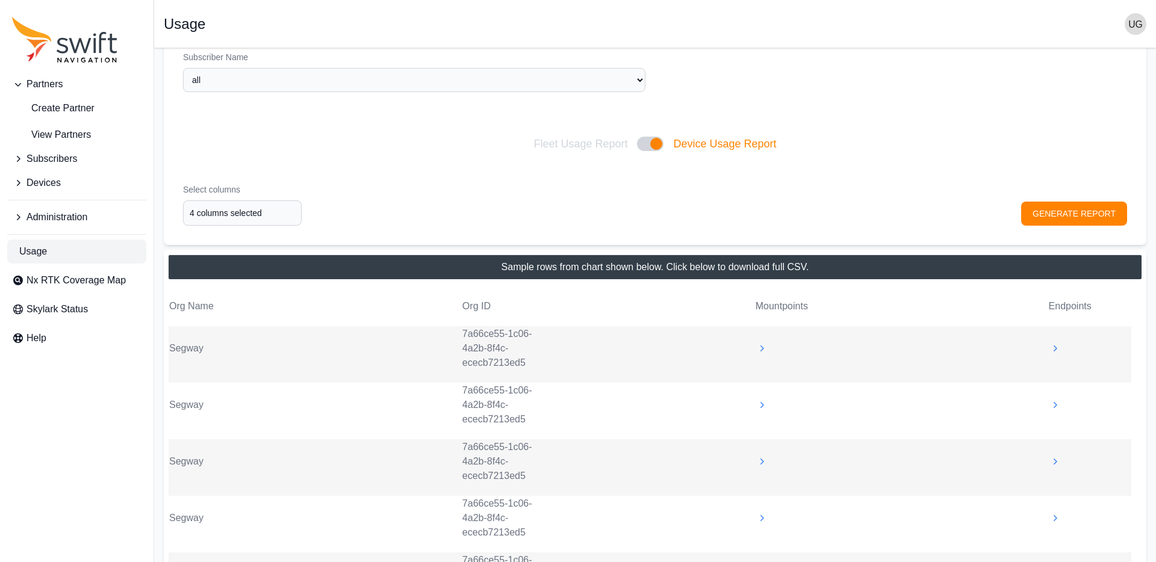
scroll to position [0, 0]
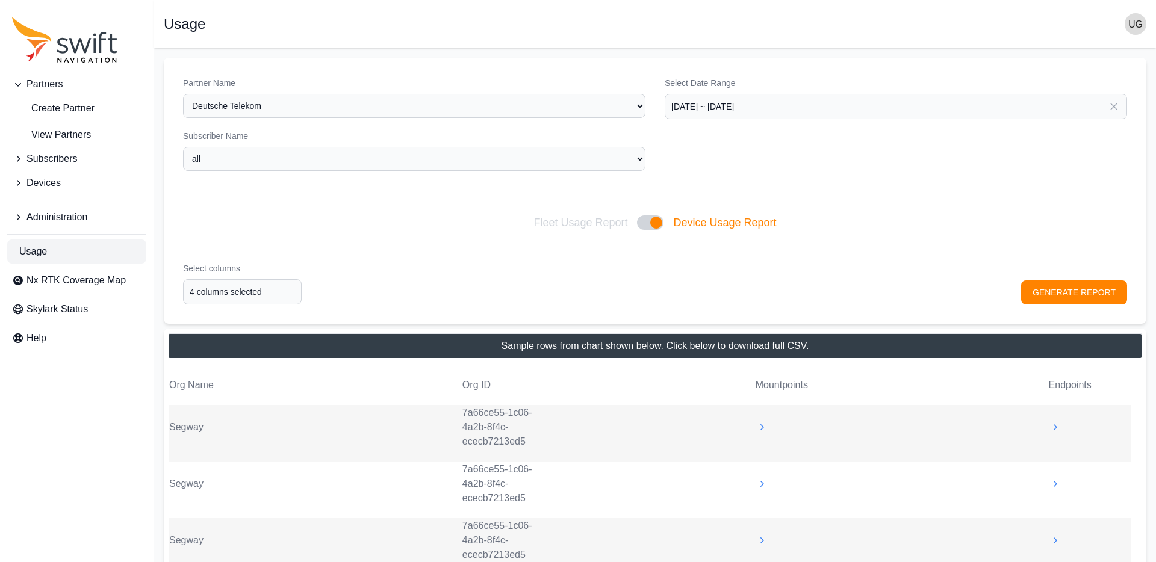
click at [659, 224] on div at bounding box center [650, 223] width 26 height 14
click at [534, 223] on input "Fleet Usage Report Device Usage Report" at bounding box center [533, 223] width 1 height 1
checkbox input "false"
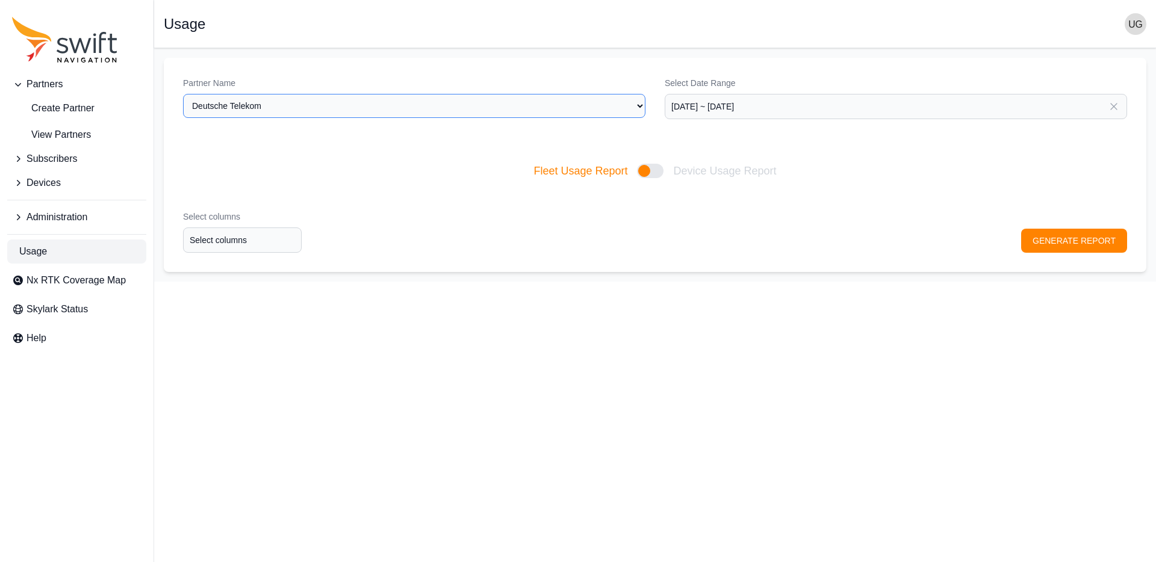
click at [580, 114] on select "Select a Partner AlpsAlpine Asensing Bad Elf Bench Mark Equipment & Supplies In…" at bounding box center [414, 106] width 462 height 24
click at [183, 94] on select "Select a Partner AlpsAlpine Asensing Bad Elf Bench Mark Equipment & Supplies In…" at bounding box center [414, 106] width 462 height 24
select select "beec8134-d1d4-4cc4-b727-b43339b7b858"
click at [1078, 239] on button "GENERATE REPORT" at bounding box center [1074, 241] width 106 height 24
click at [258, 244] on input "Select columns" at bounding box center [242, 240] width 119 height 25
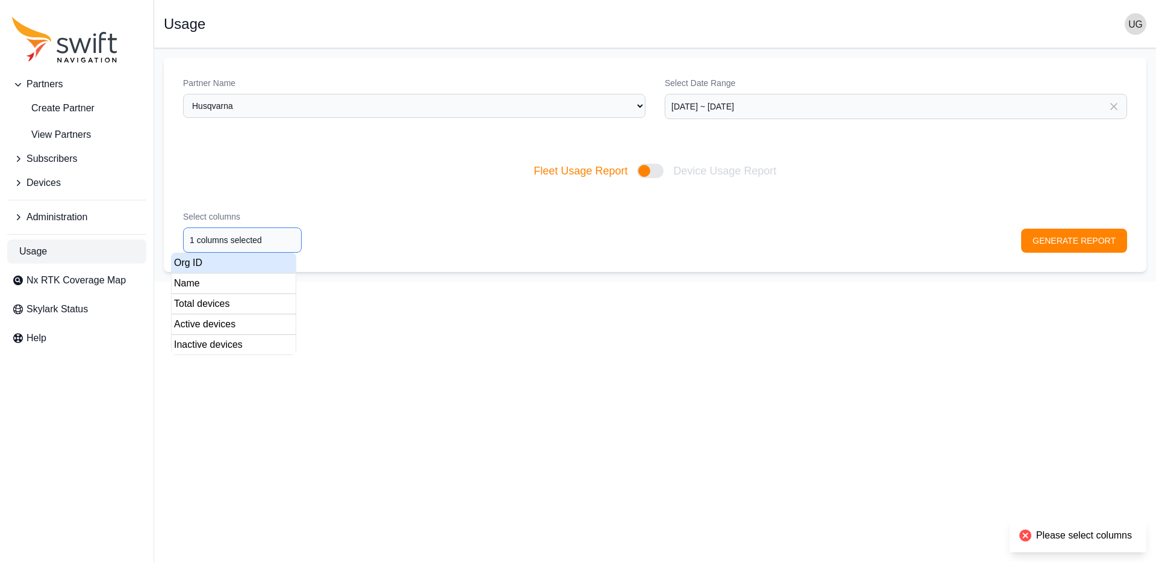
click at [195, 264] on div "Org ID" at bounding box center [233, 263] width 125 height 20
click at [192, 283] on div "Name" at bounding box center [233, 283] width 125 height 20
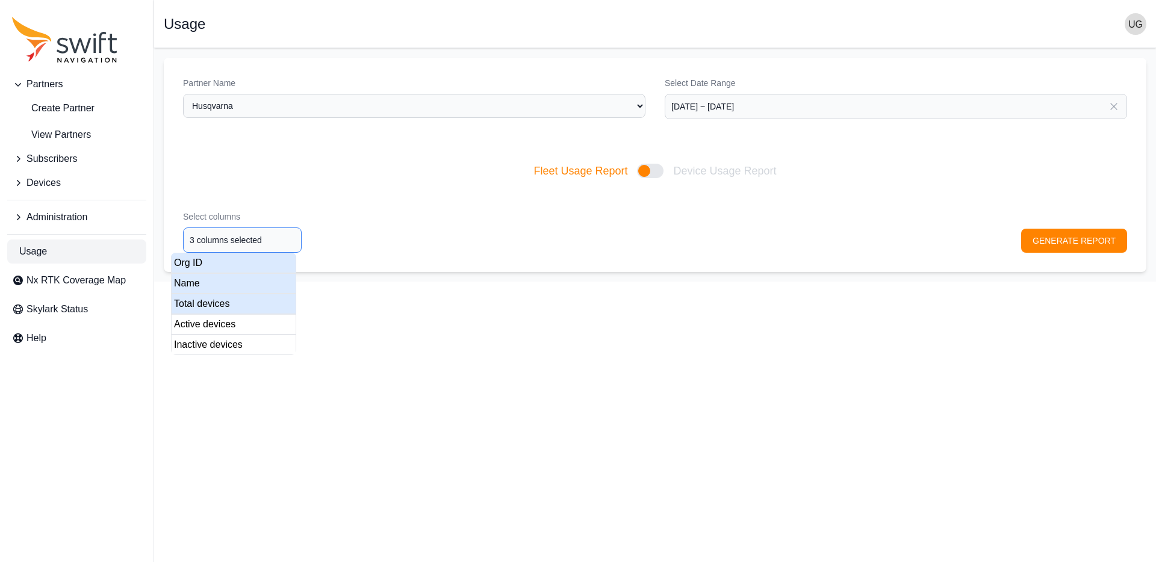
click at [213, 302] on div "Total devices" at bounding box center [233, 304] width 125 height 20
type input "4 columns selected"
click at [216, 321] on div "Active devices" at bounding box center [233, 324] width 125 height 20
click at [1080, 237] on div "Select columns 4 columns selected GENERATE REPORT" at bounding box center [655, 231] width 983 height 81
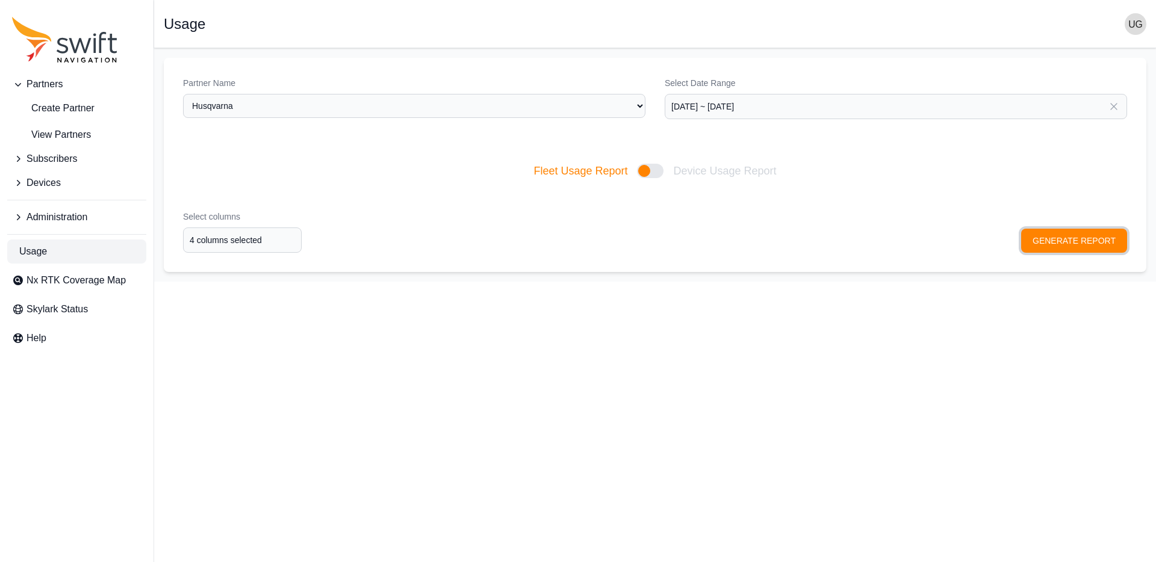
click at [1074, 241] on button "GENERATE REPORT" at bounding box center [1074, 241] width 106 height 24
